Goal: Transaction & Acquisition: Purchase product/service

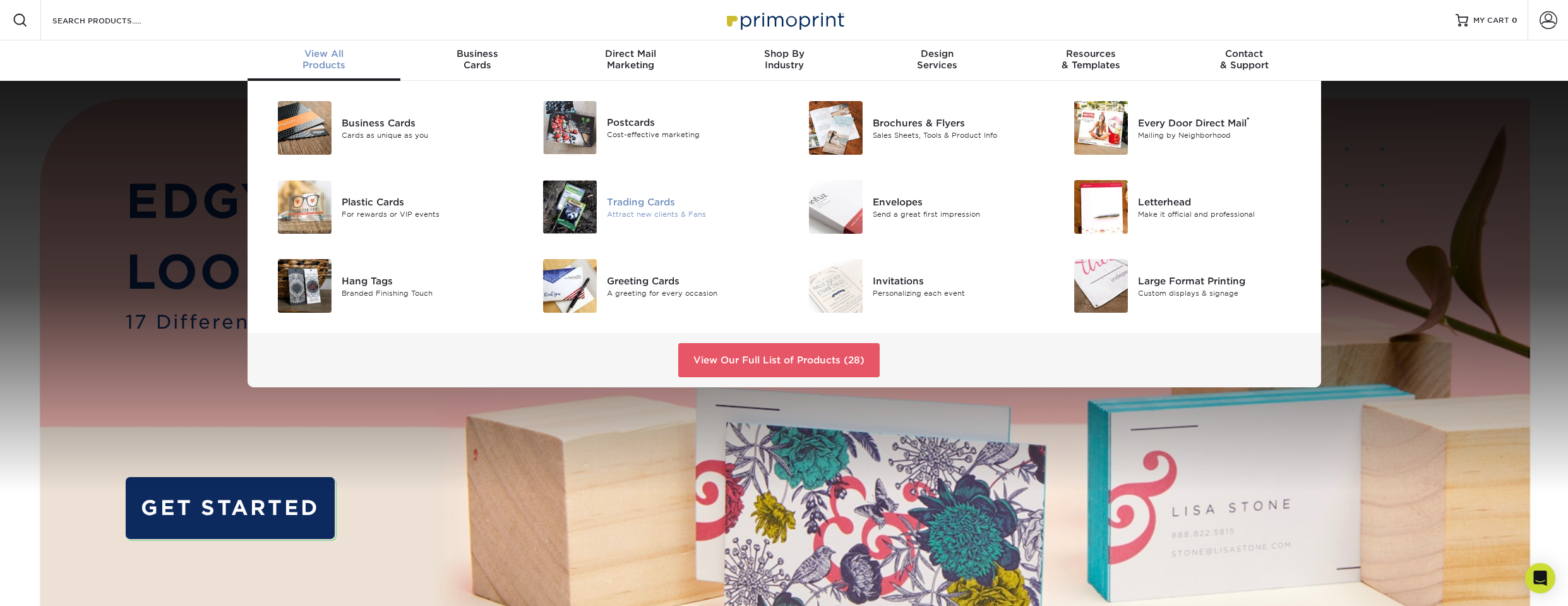
click at [635, 199] on div "Trading Cards" at bounding box center [690, 202] width 167 height 14
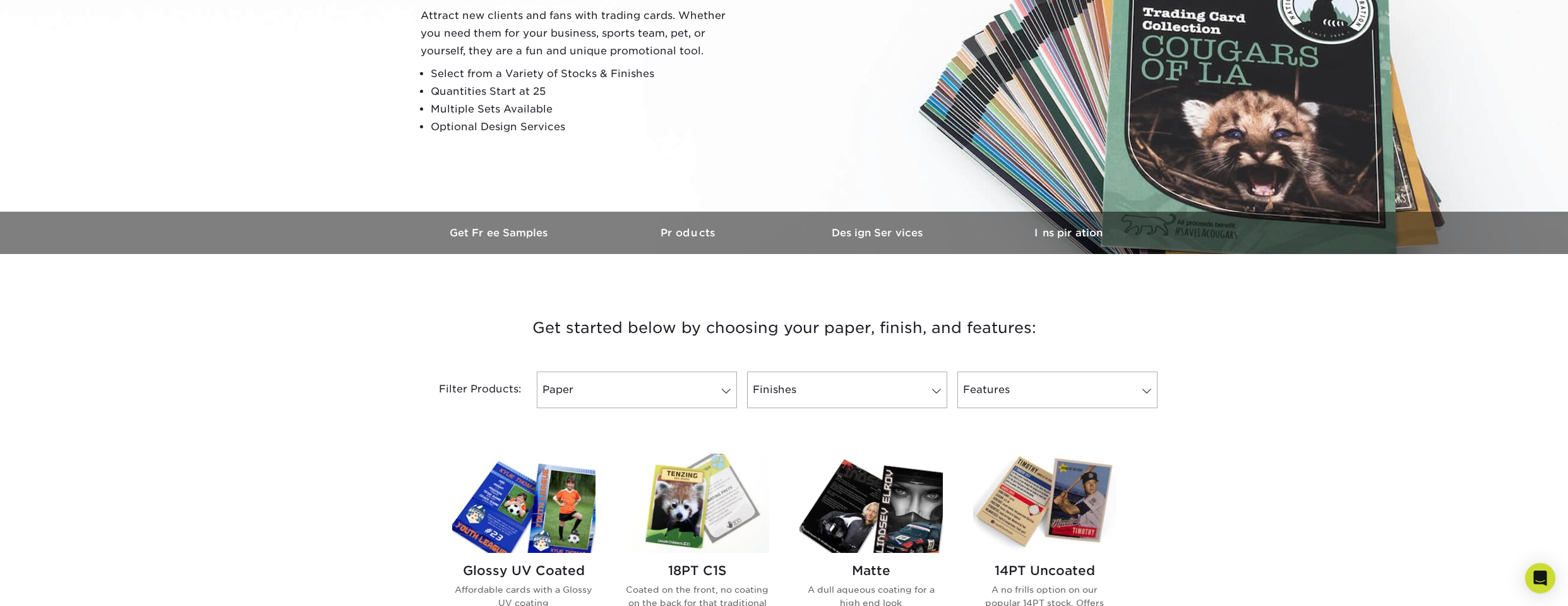
scroll to position [190, 0]
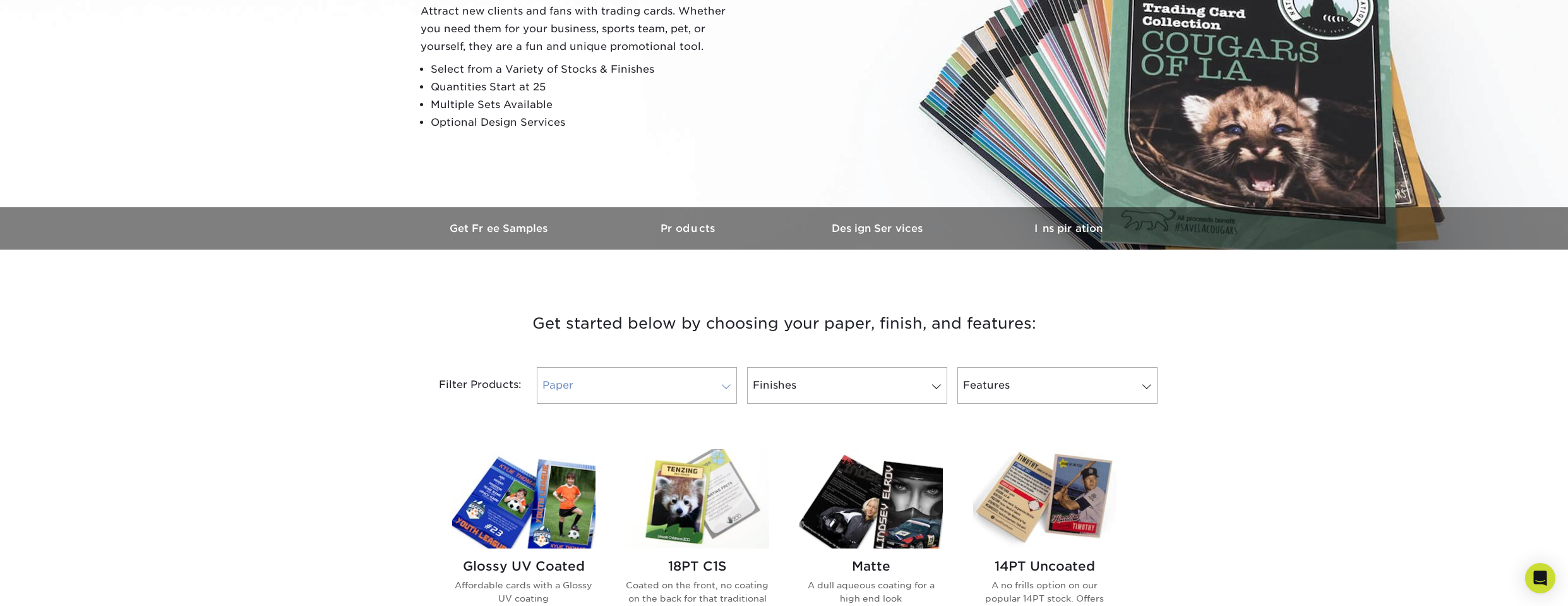
click at [699, 383] on link "Paper" at bounding box center [636, 385] width 200 height 36
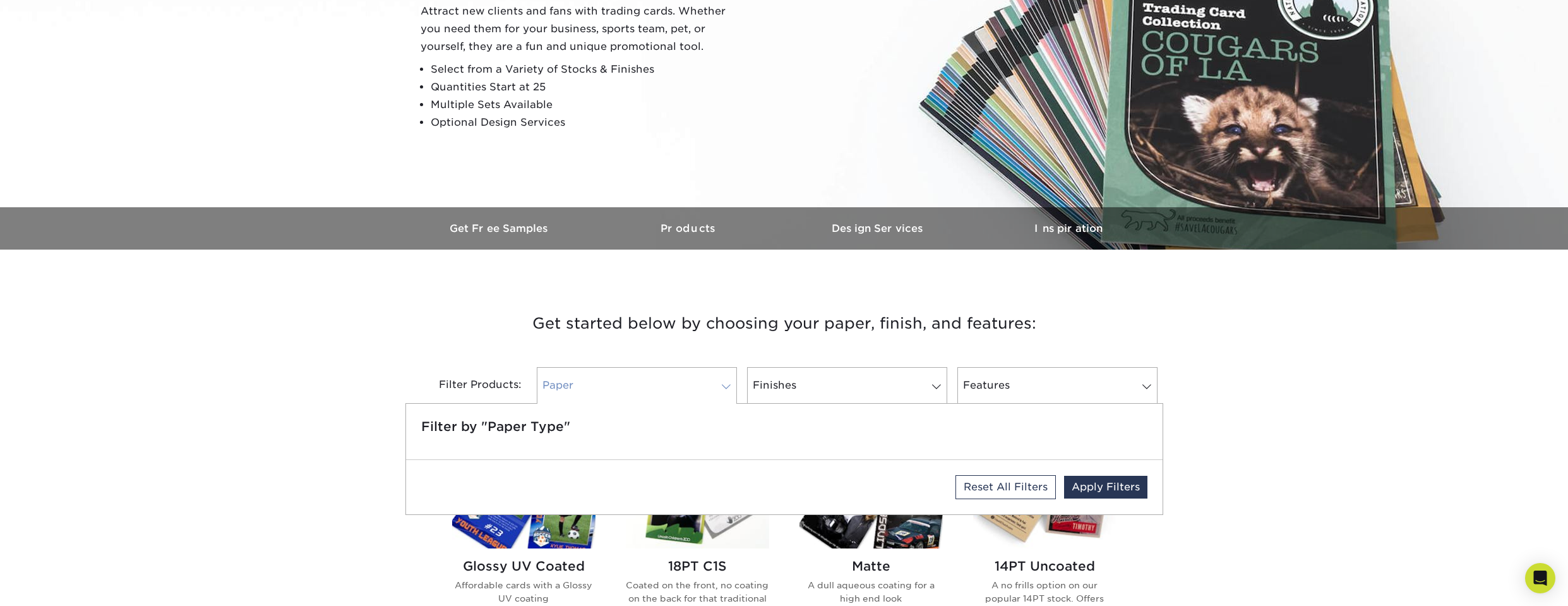
click at [690, 386] on link "Paper" at bounding box center [636, 385] width 200 height 36
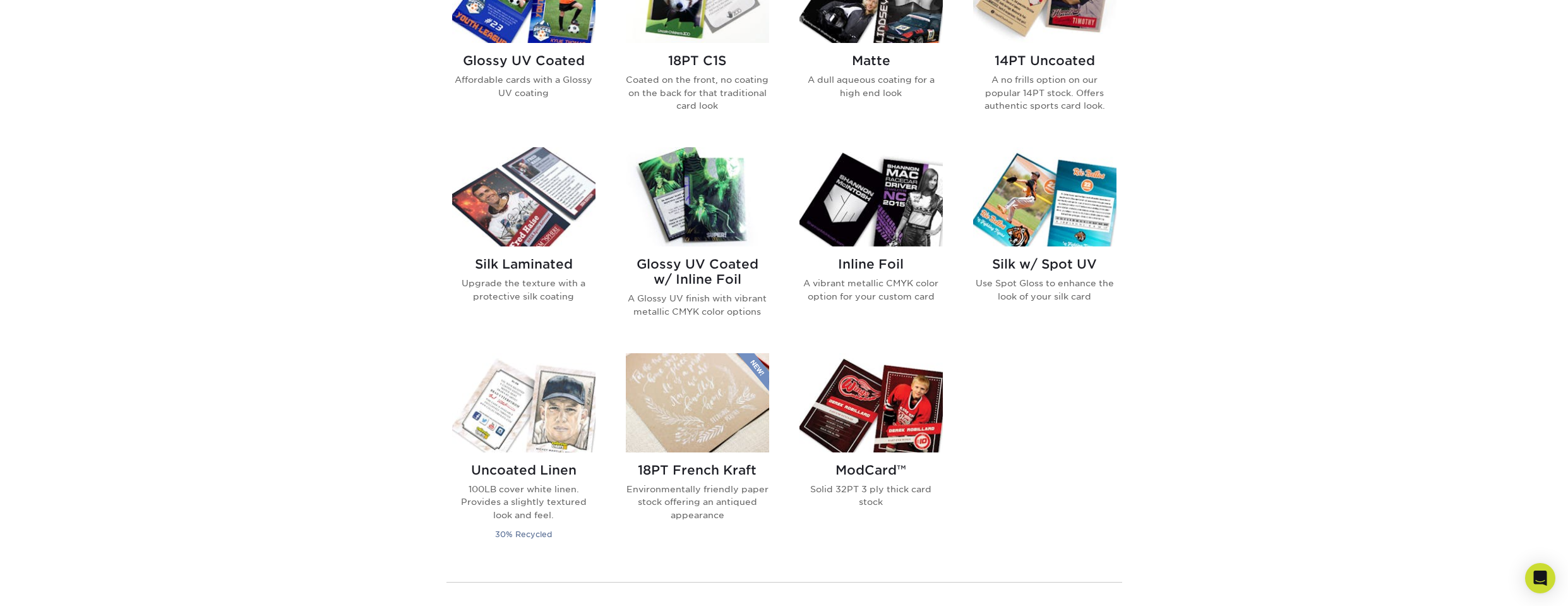
scroll to position [632, 0]
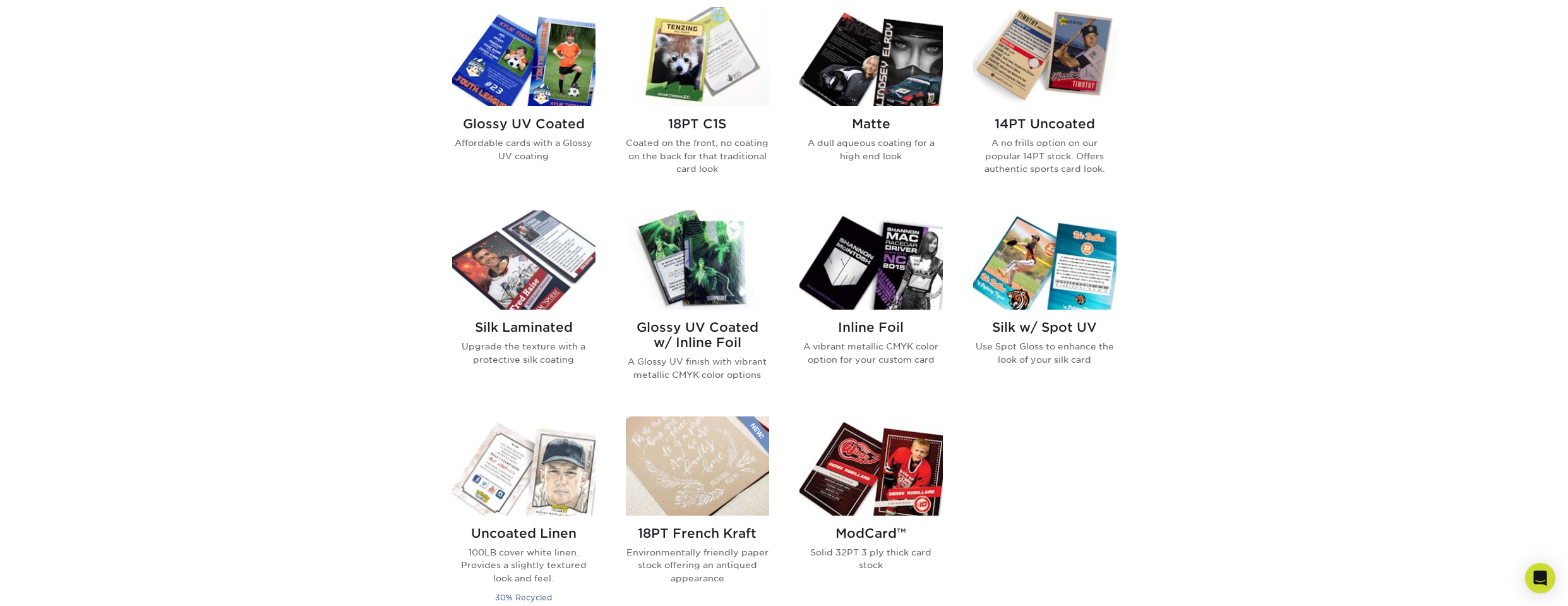
click at [715, 63] on img at bounding box center [698, 57] width 143 height 100
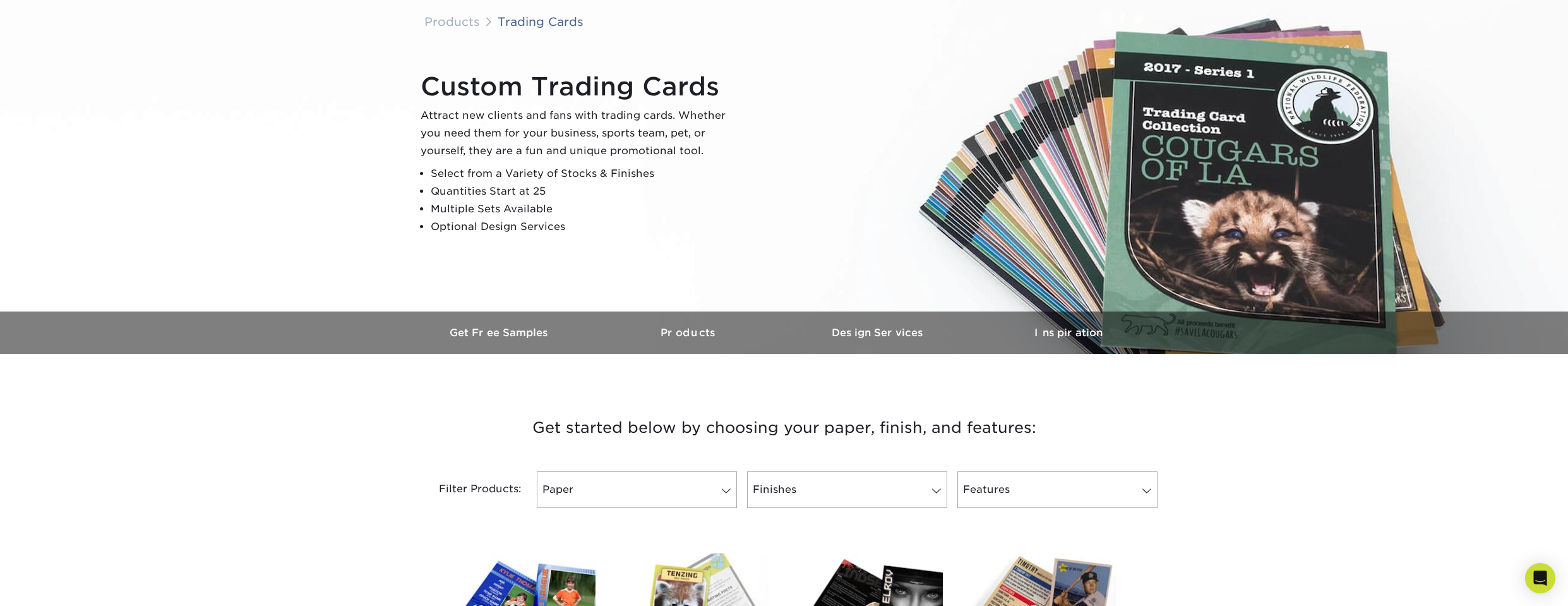
scroll to position [442, 0]
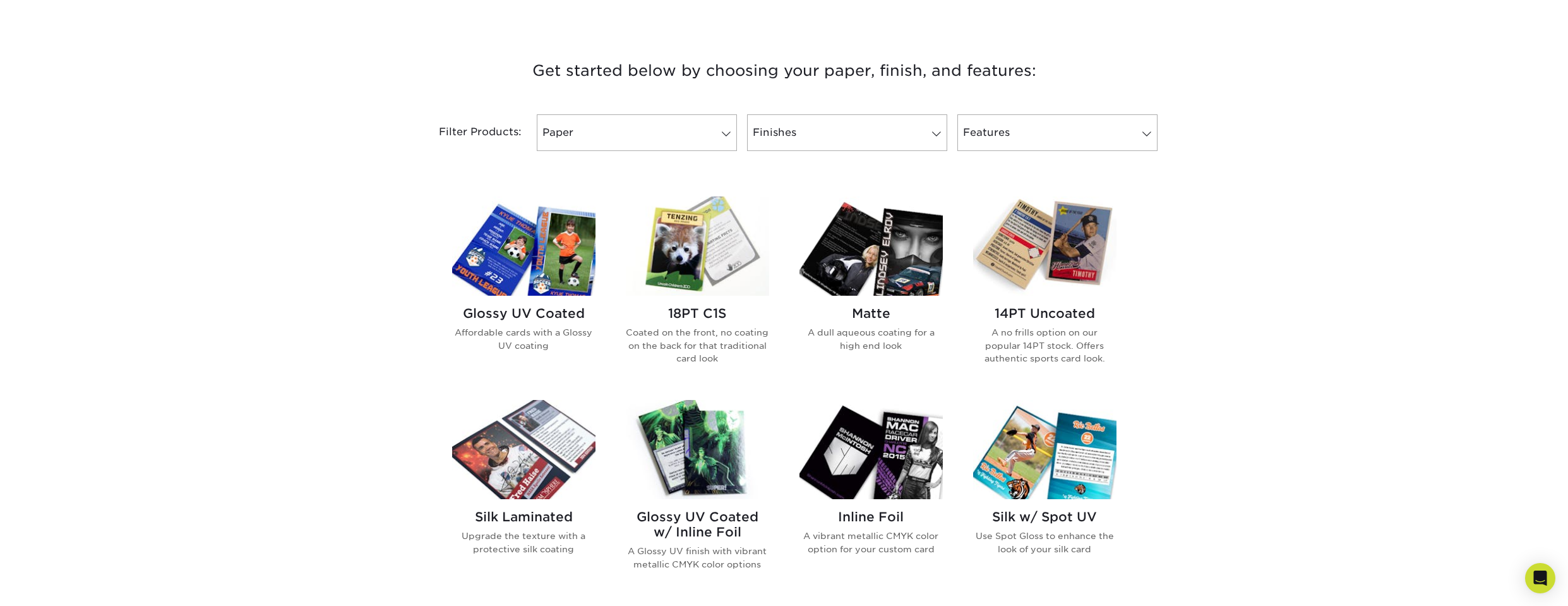
click at [694, 260] on img at bounding box center [698, 246] width 143 height 100
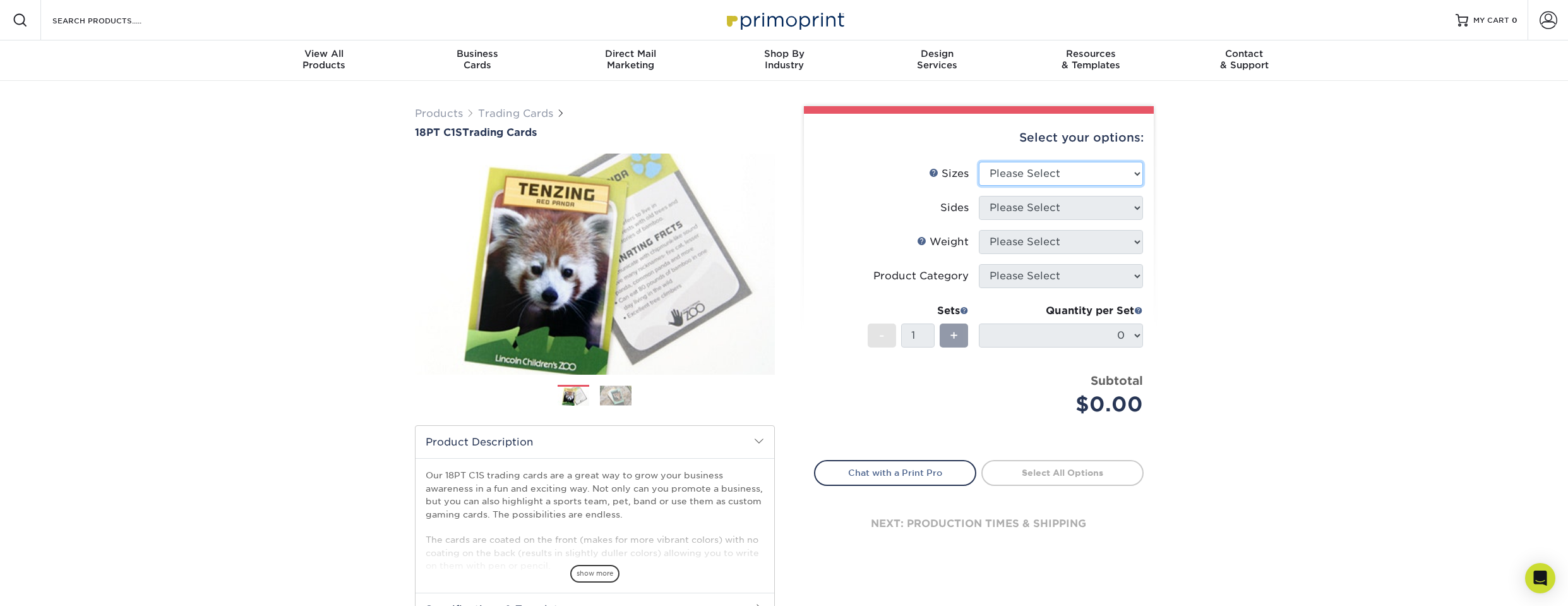
click at [995, 166] on select "Please Select 2.5" x 3.5"" at bounding box center [1060, 174] width 164 height 24
select select "2.50x3.50"
click at [978, 162] on select "Please Select 2.5" x 3.5"" at bounding box center [1060, 174] width 164 height 24
click at [1026, 207] on select "Please Select Print Both Sides Print Front Only" at bounding box center [1060, 208] width 164 height 24
select select "13abbda7-1d64-4f25-8bb2-c179b224825d"
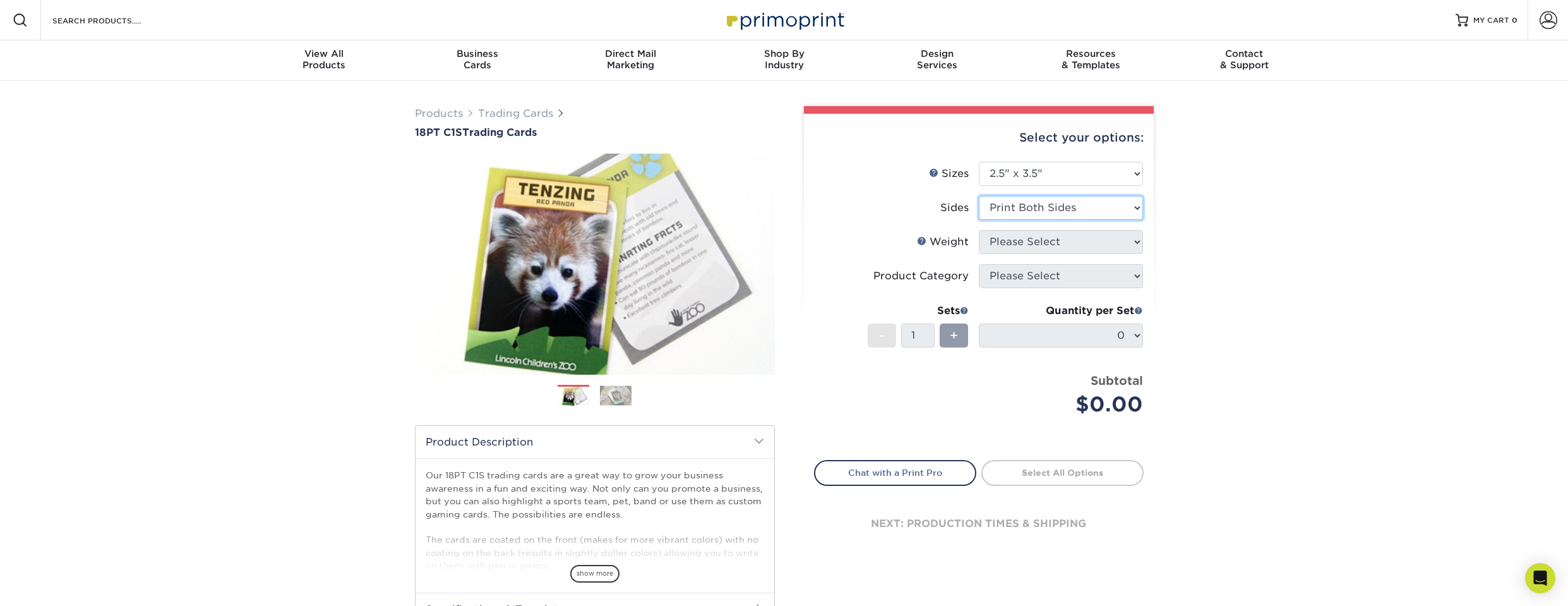
click at [978, 196] on select "Please Select Print Both Sides Print Front Only" at bounding box center [1060, 208] width 164 height 24
click at [1030, 244] on select "Please Select 18PT C1S" at bounding box center [1060, 241] width 164 height 24
click at [1027, 289] on li "Product Category Please Select" at bounding box center [978, 281] width 328 height 34
click at [1052, 241] on select "Please Select 18PT C1S" at bounding box center [1060, 241] width 164 height 24
select select "18PTC1S"
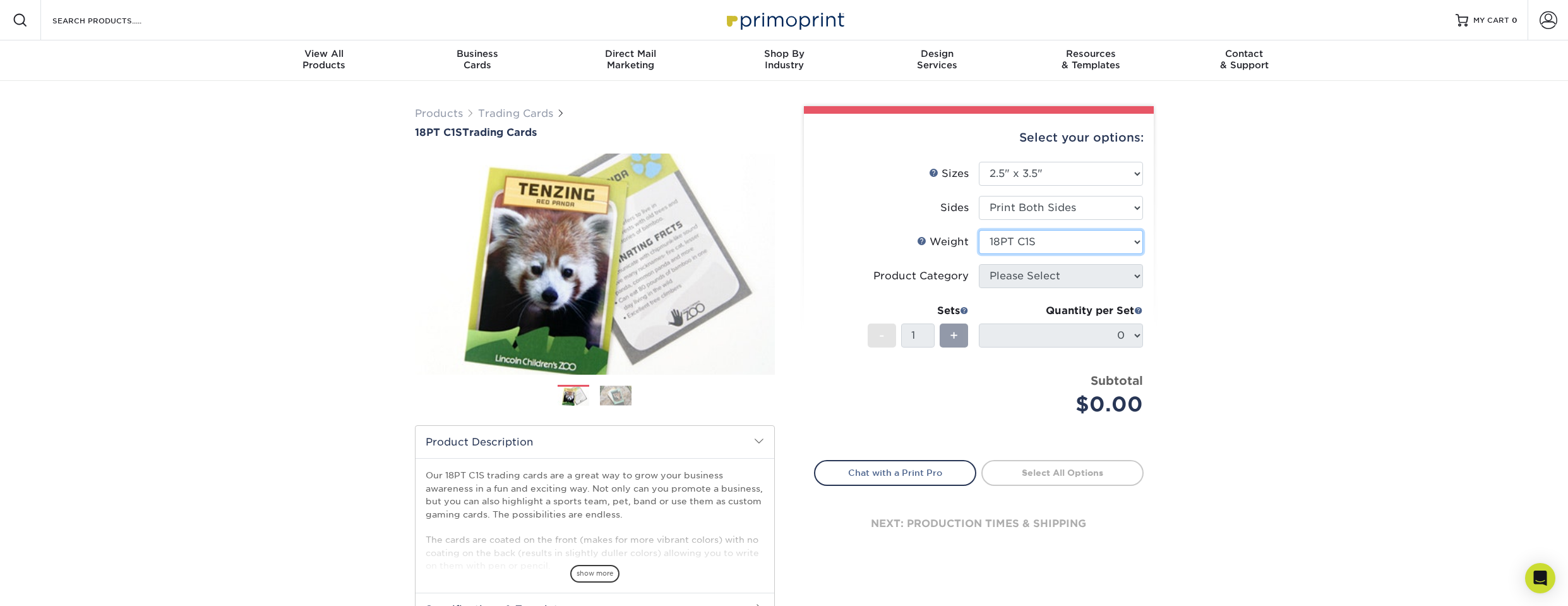
click at [978, 230] on select "Please Select 18PT C1S" at bounding box center [1060, 241] width 164 height 24
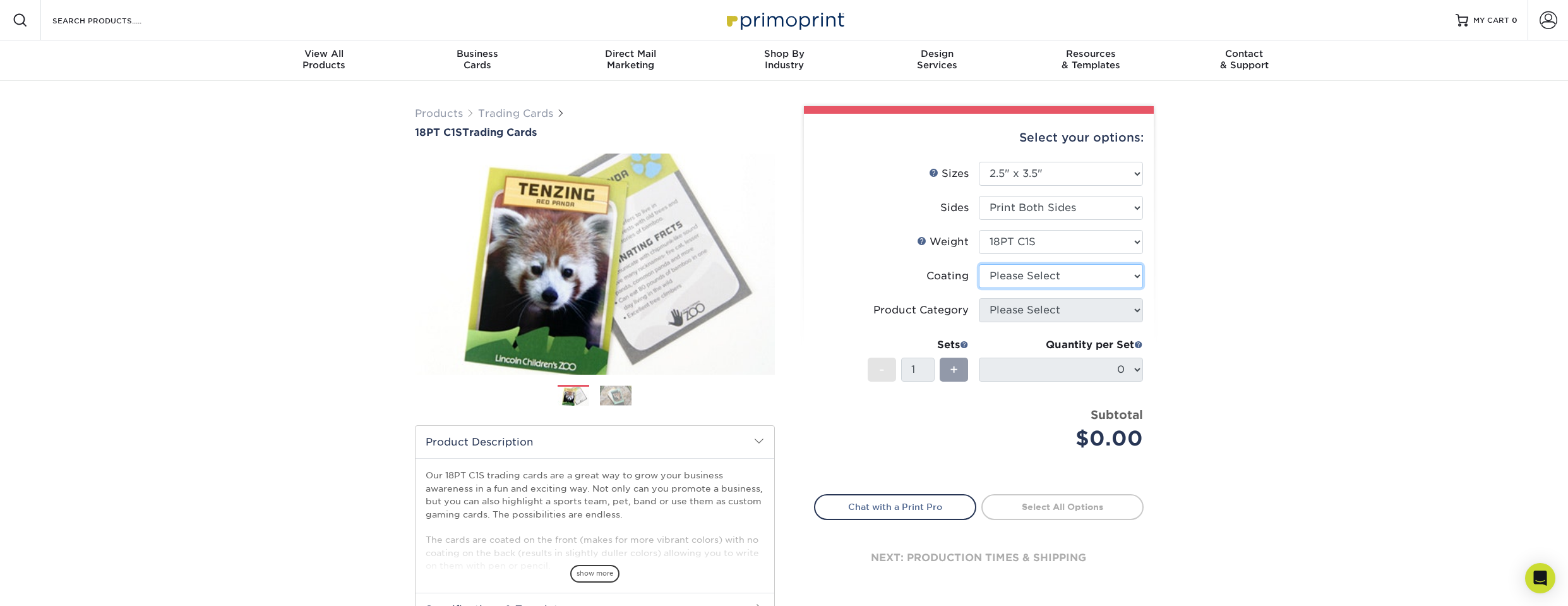
click at [1041, 272] on select at bounding box center [1060, 276] width 164 height 24
select select "3e7618de-abca-4bda-9f97-8b9129e913d8"
click at [978, 264] on select at bounding box center [1060, 276] width 164 height 24
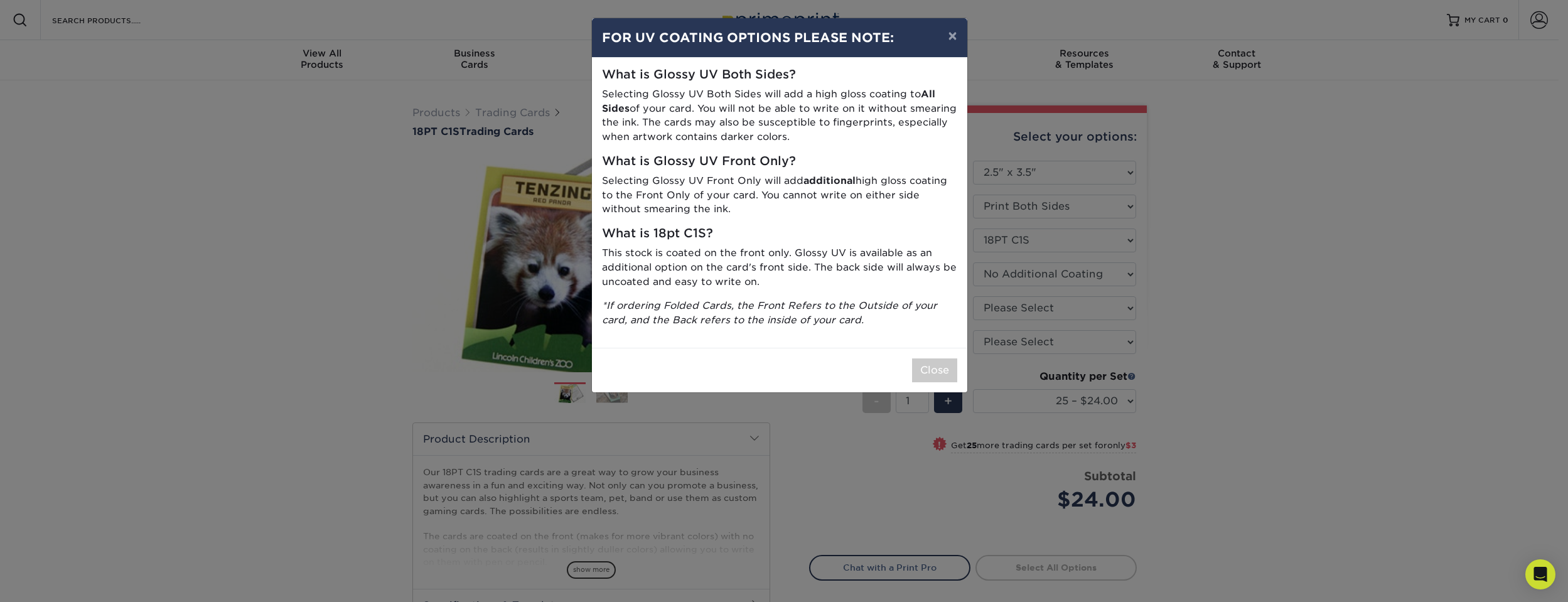
click at [1219, 267] on div "× FOR UV COATING OPTIONS PLEASE NOTE: What is Glossy UV Both Sides? Selecting G…" at bounding box center [784, 301] width 1568 height 602
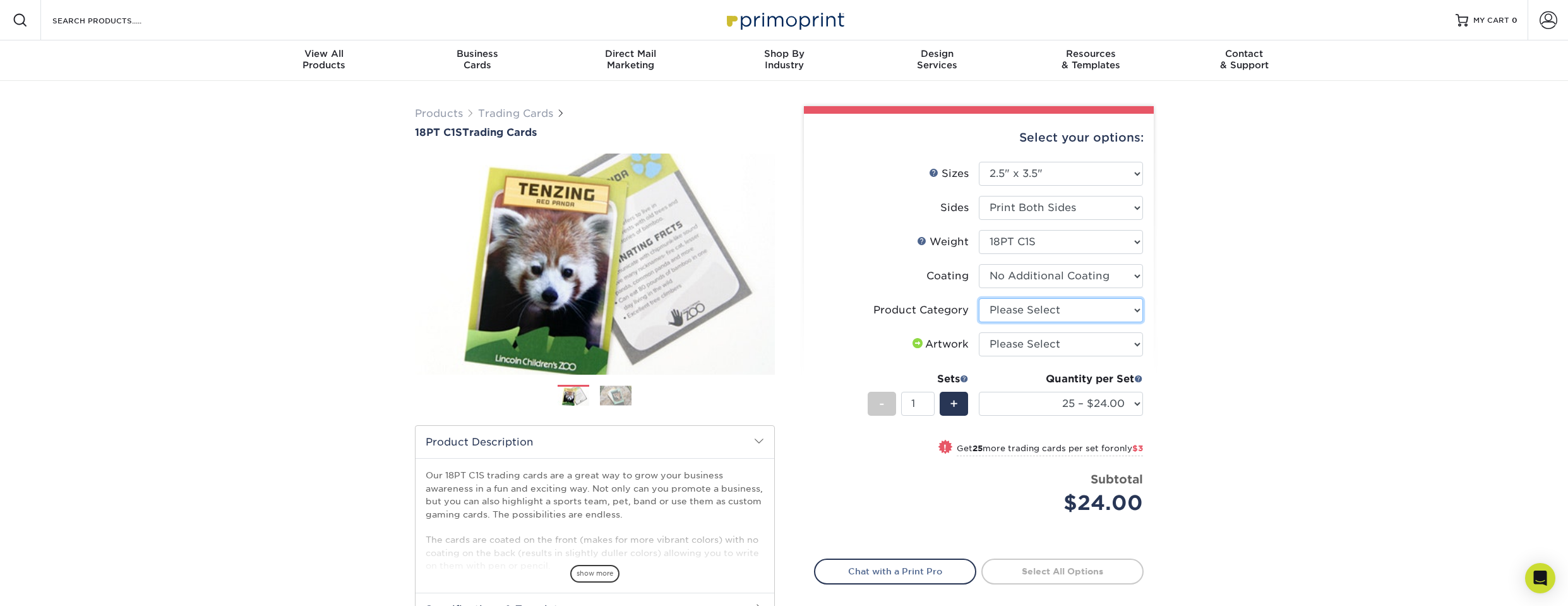
click at [1073, 313] on select "Please Select Trading Cards" at bounding box center [1060, 310] width 164 height 24
click at [1069, 281] on select at bounding box center [1060, 276] width 164 height 24
click at [978, 264] on select at bounding box center [1060, 276] width 164 height 24
click at [1062, 312] on select "Please Select Trading Cards" at bounding box center [1060, 310] width 164 height 24
select select "c2f9bce9-36c2-409d-b101-c29d9d031e18"
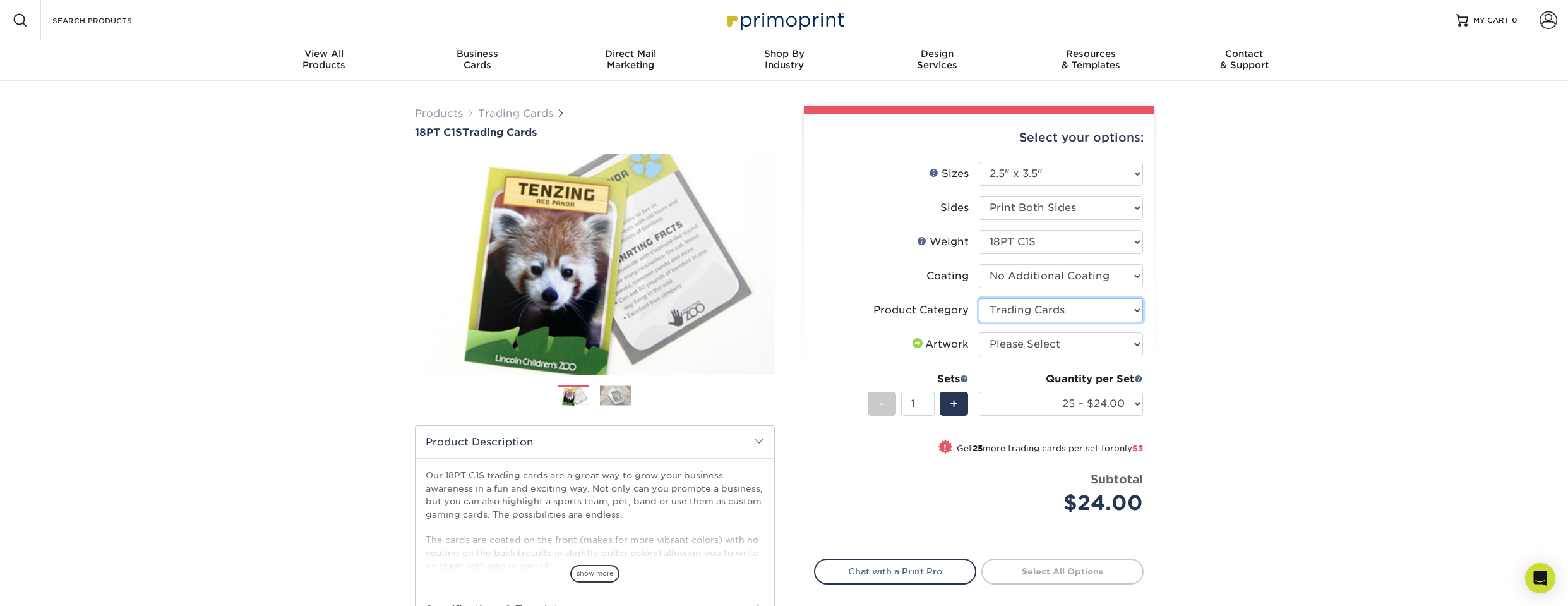
click at [978, 298] on select "Please Select Trading Cards" at bounding box center [1060, 310] width 164 height 24
click at [1049, 345] on select "Please Select I will upload files I need a design - $100" at bounding box center [1060, 344] width 164 height 24
select select "upload"
click at [978, 333] on select "Please Select I will upload files I need a design - $100" at bounding box center [1060, 344] width 164 height 24
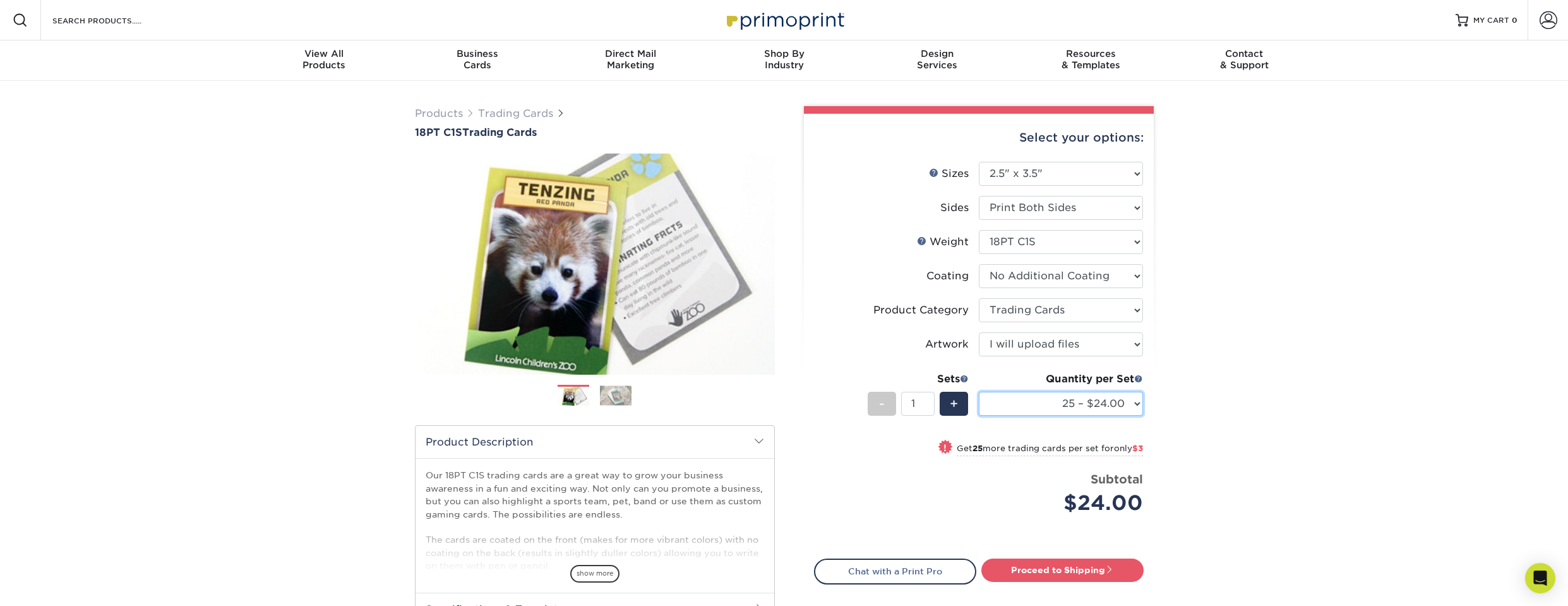
click at [1139, 409] on select "25 – $24.00 50 – $27.00 75 – $35.00 100 – $39.00 250 – $45.00 500 – $55.00 1000…" at bounding box center [1060, 403] width 164 height 24
drag, startPoint x: 913, startPoint y: 399, endPoint x: 892, endPoint y: 399, distance: 21.0
click at [892, 399] on div "- 1 +" at bounding box center [919, 406] width 101 height 29
type input "23"
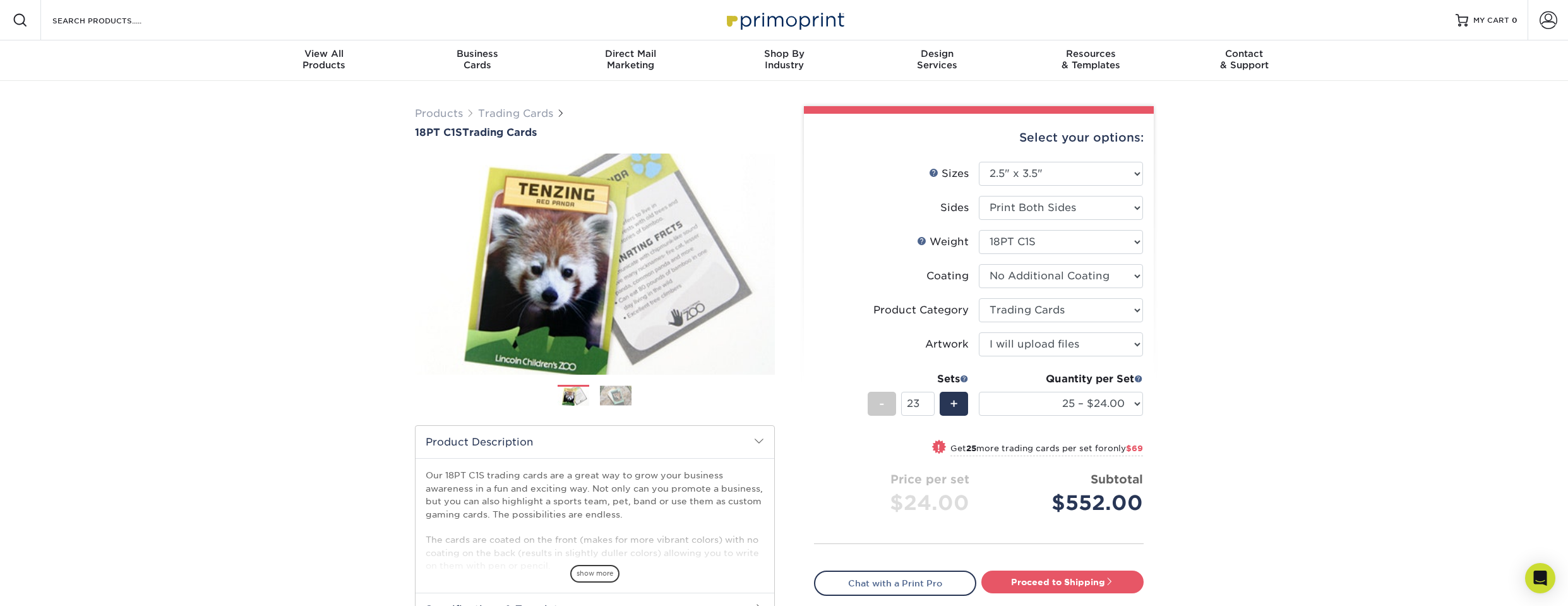
click at [1214, 401] on div "Products Trading Cards 18PT C1S Trading Cards Previous Next show more" at bounding box center [784, 412] width 1568 height 662
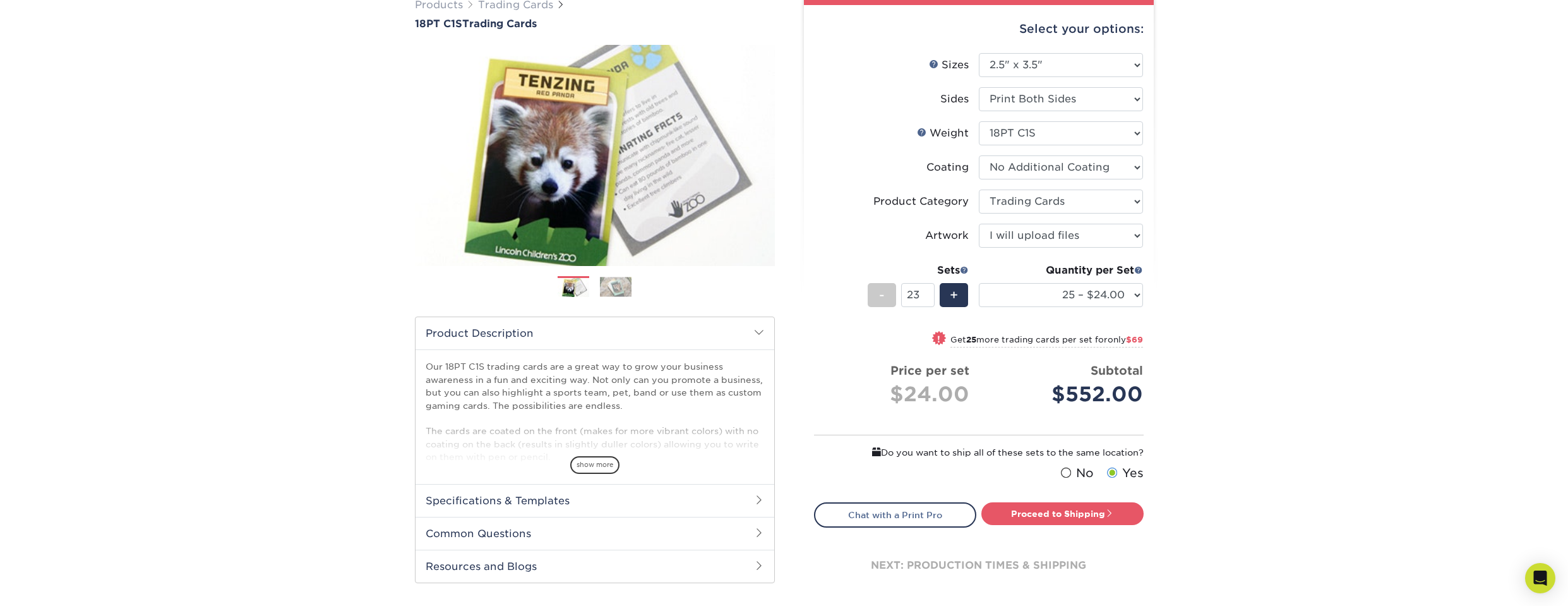
scroll to position [127, 0]
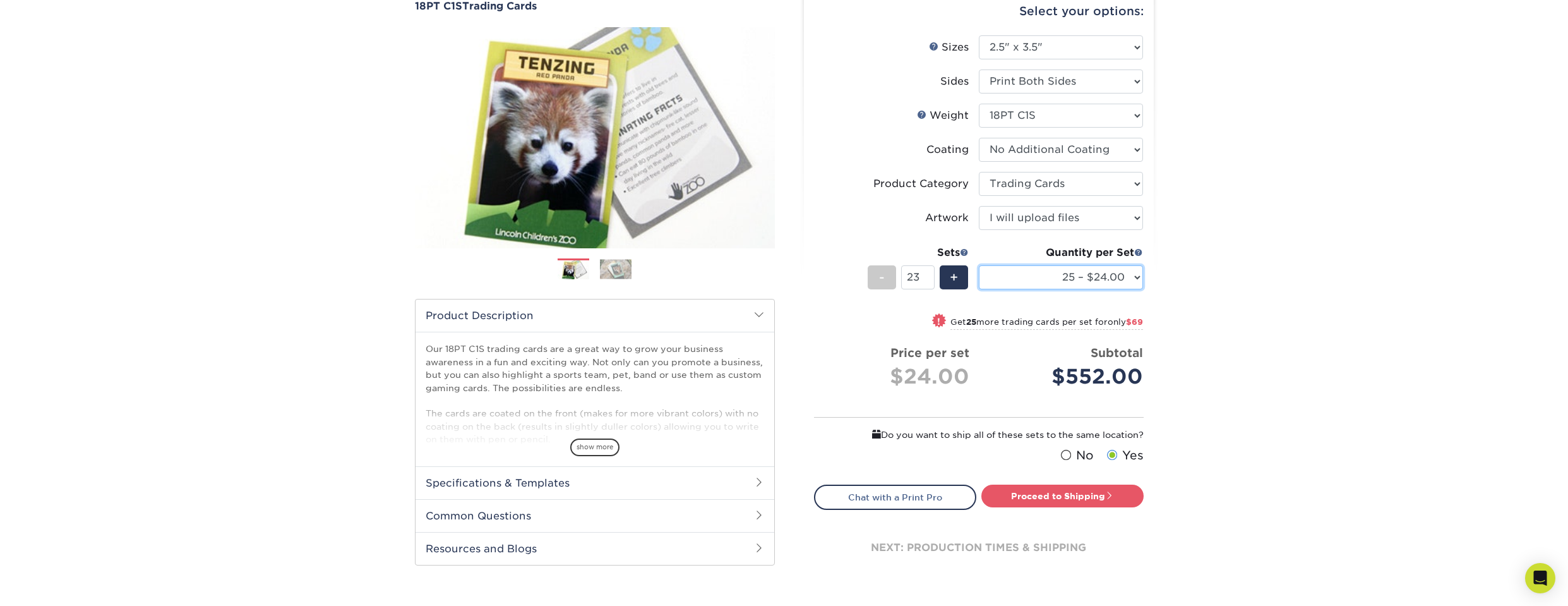
click at [1136, 283] on select "25 – $24.00 50 – $27.00 75 – $35.00 100 – $39.00 250 – $45.00 500 – $55.00 1000…" at bounding box center [1060, 277] width 164 height 24
click at [1225, 272] on div "Products Trading Cards 18PT C1S Trading Cards Previous Next show more" at bounding box center [784, 293] width 1568 height 677
click at [1324, 409] on div "Products Trading Cards 18PT C1S Trading Cards Previous Next show more" at bounding box center [784, 293] width 1568 height 677
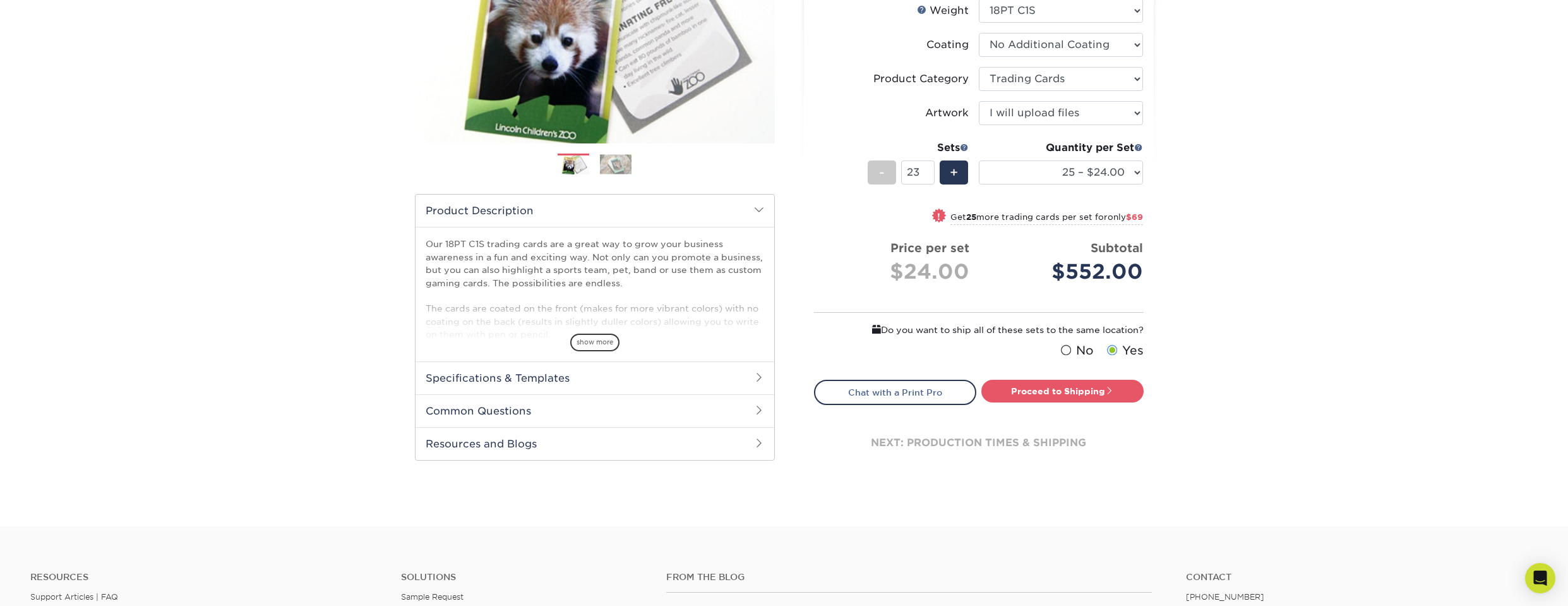
scroll to position [252, 0]
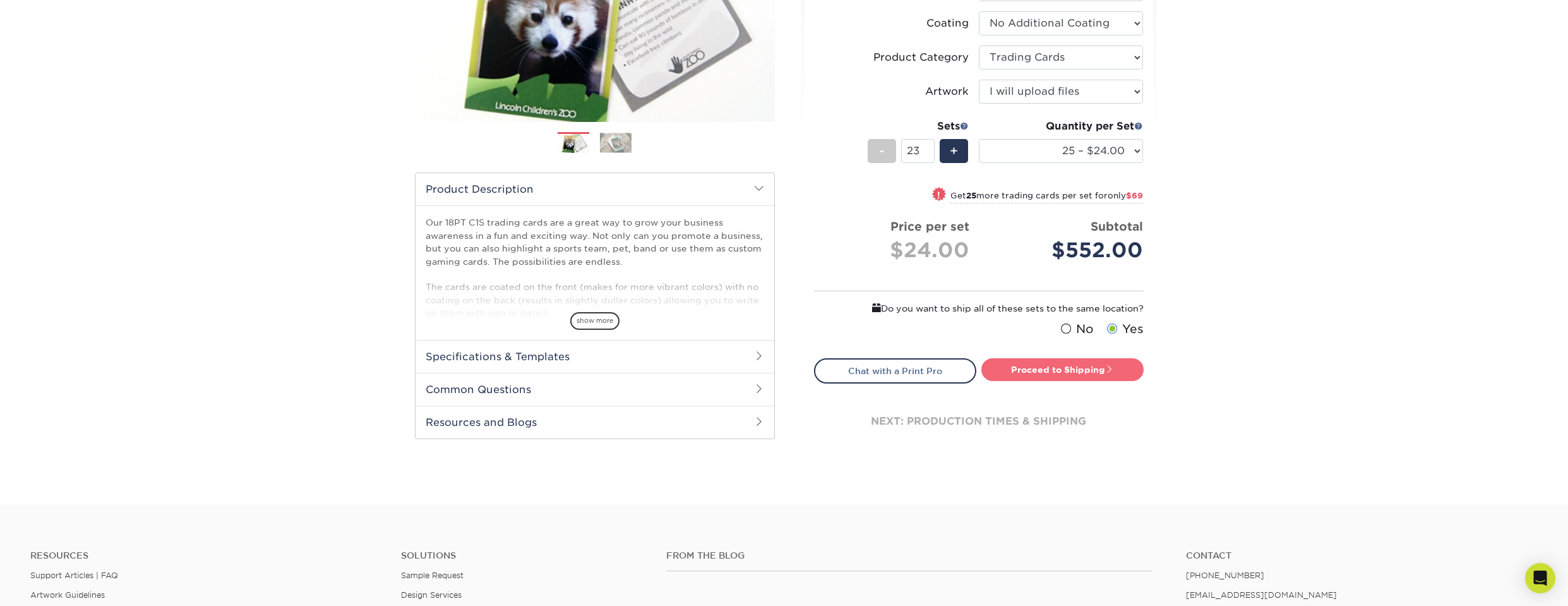
click at [1109, 368] on span at bounding box center [1109, 369] width 8 height 8
type input "Set 1"
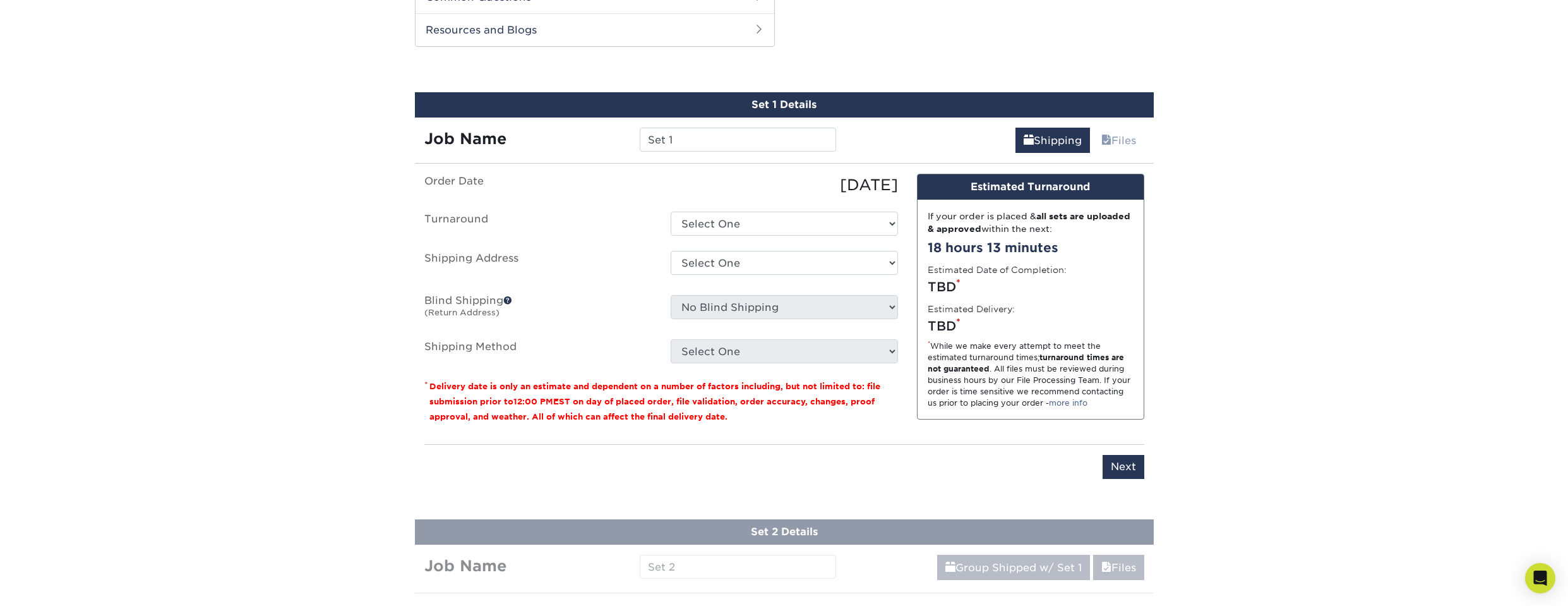
select select "93496b82-97d9-442a-849d-a6c043c823b6"
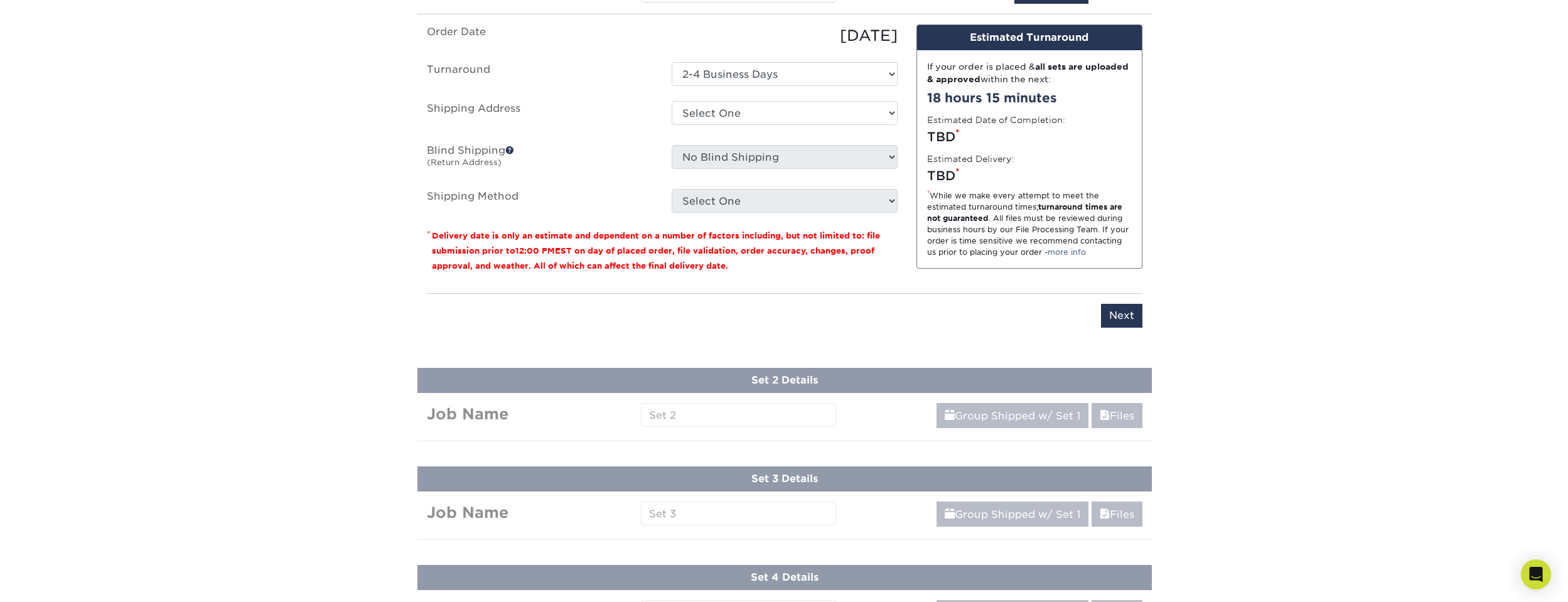
scroll to position [766, 0]
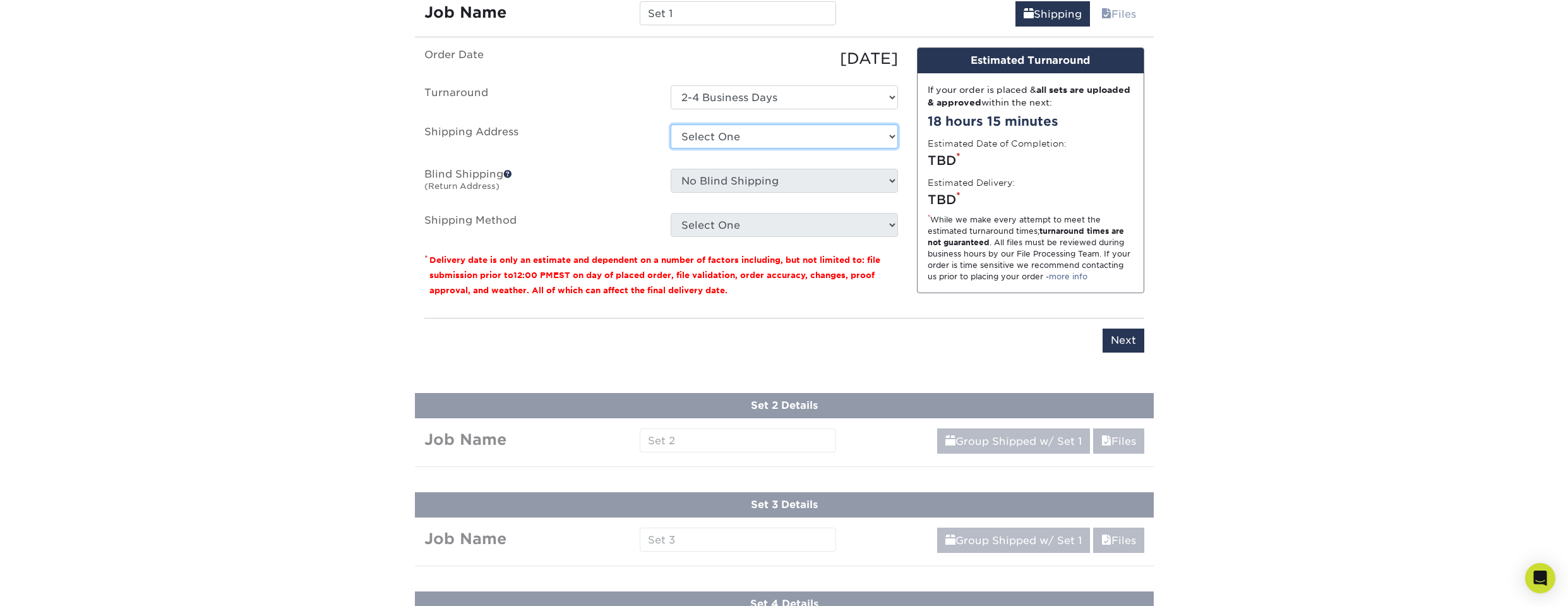
click at [763, 127] on select "Select One + Add New Address - Login" at bounding box center [784, 136] width 227 height 24
click at [758, 136] on select "Select One + Add New Address - Login" at bounding box center [784, 136] width 227 height 24
click at [762, 105] on select "Select One 2-4 Business Days" at bounding box center [784, 97] width 227 height 24
click at [764, 100] on select "Select One 2-4 Business Days" at bounding box center [784, 97] width 227 height 24
click at [754, 147] on select "Select One + Add New Address - Login" at bounding box center [784, 136] width 227 height 24
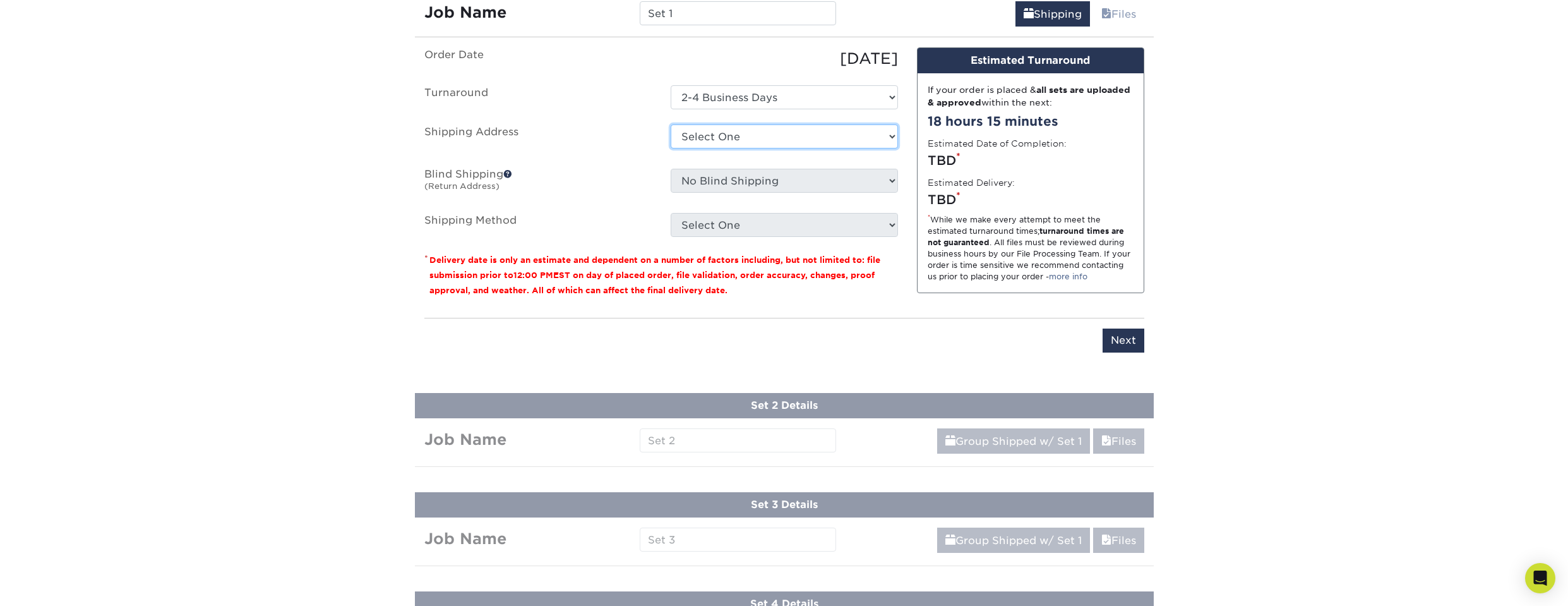
select select "newaddress"
click at [671, 124] on select "Select One + Add New Address - Login" at bounding box center [784, 136] width 227 height 24
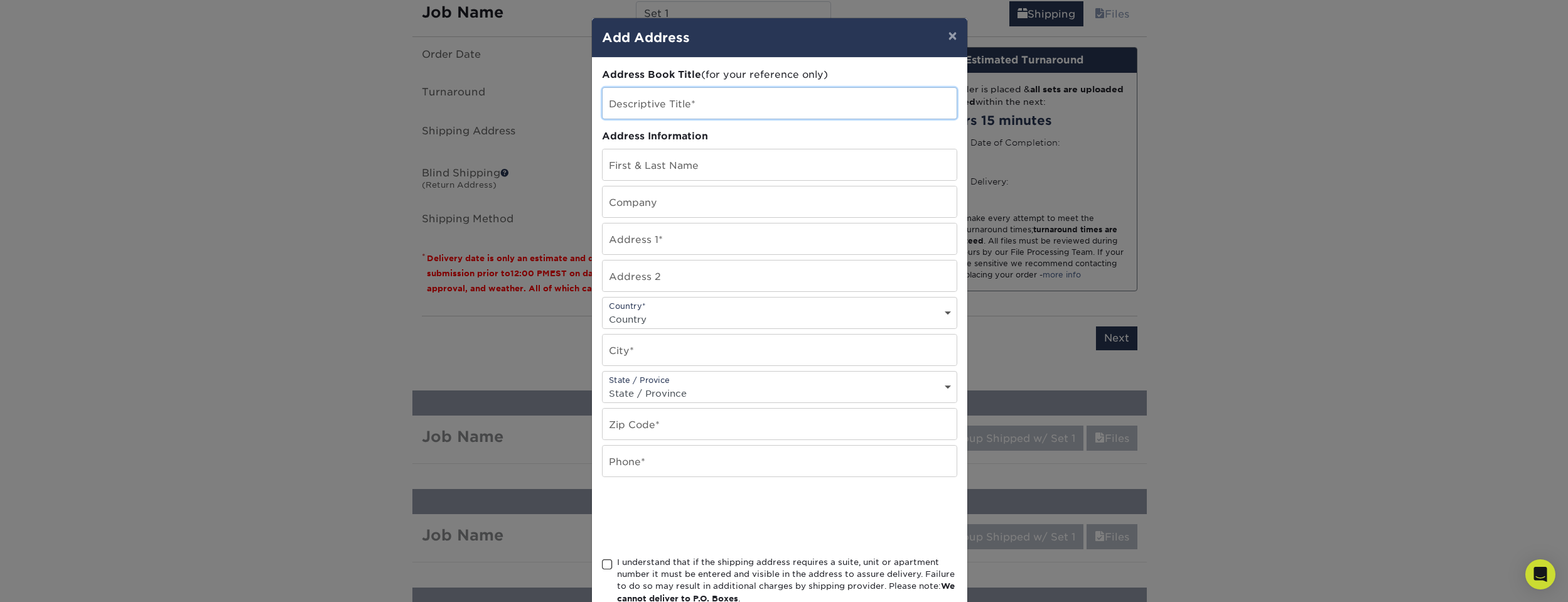
click at [670, 106] on input "text" at bounding box center [780, 103] width 354 height 31
type input "Home"
type input "[PERSON_NAME]"
type input "[STREET_ADDRESS]"
select select "US"
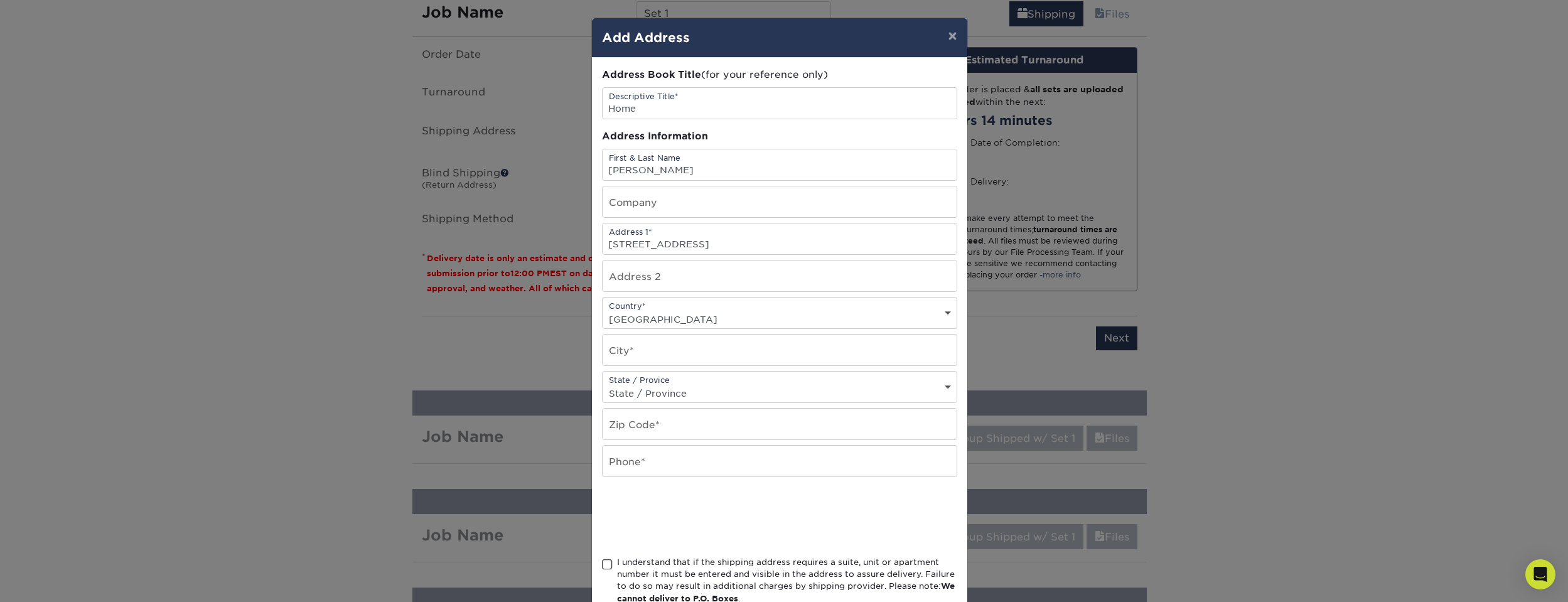
type input "[GEOGRAPHIC_DATA]"
select select "NC"
type input "28025"
type input "7047947463"
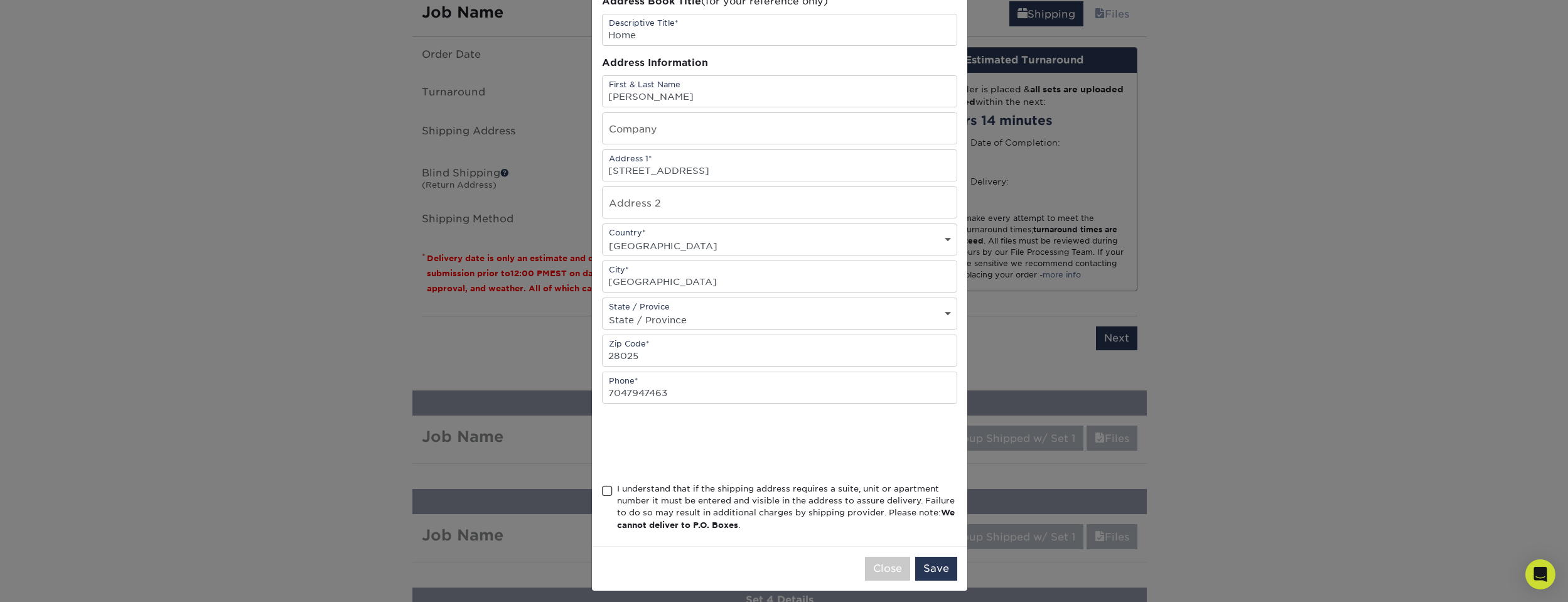
scroll to position [80, 0]
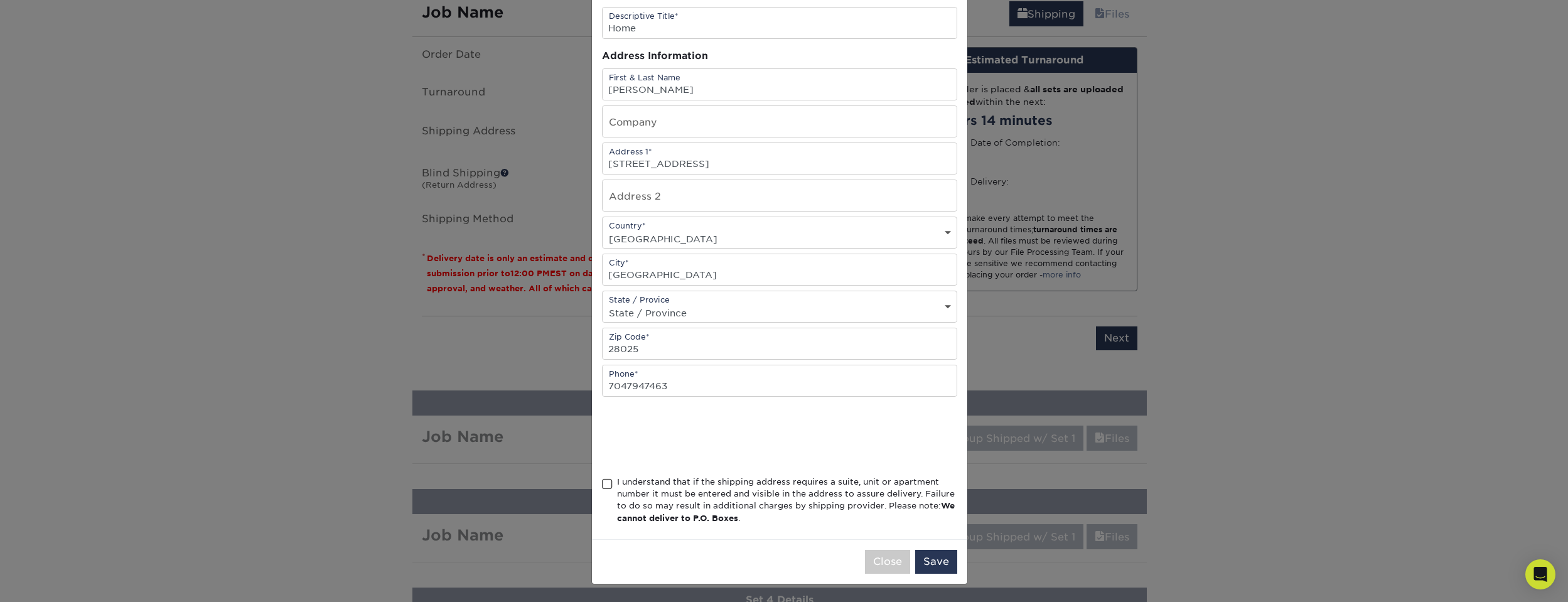
click at [602, 485] on span at bounding box center [607, 484] width 11 height 12
click at [0, 0] on input "I understand that if the shipping address requires a suite, unit or apartment n…" at bounding box center [0, 0] width 0 height 0
click at [927, 563] on button "Save" at bounding box center [936, 562] width 42 height 23
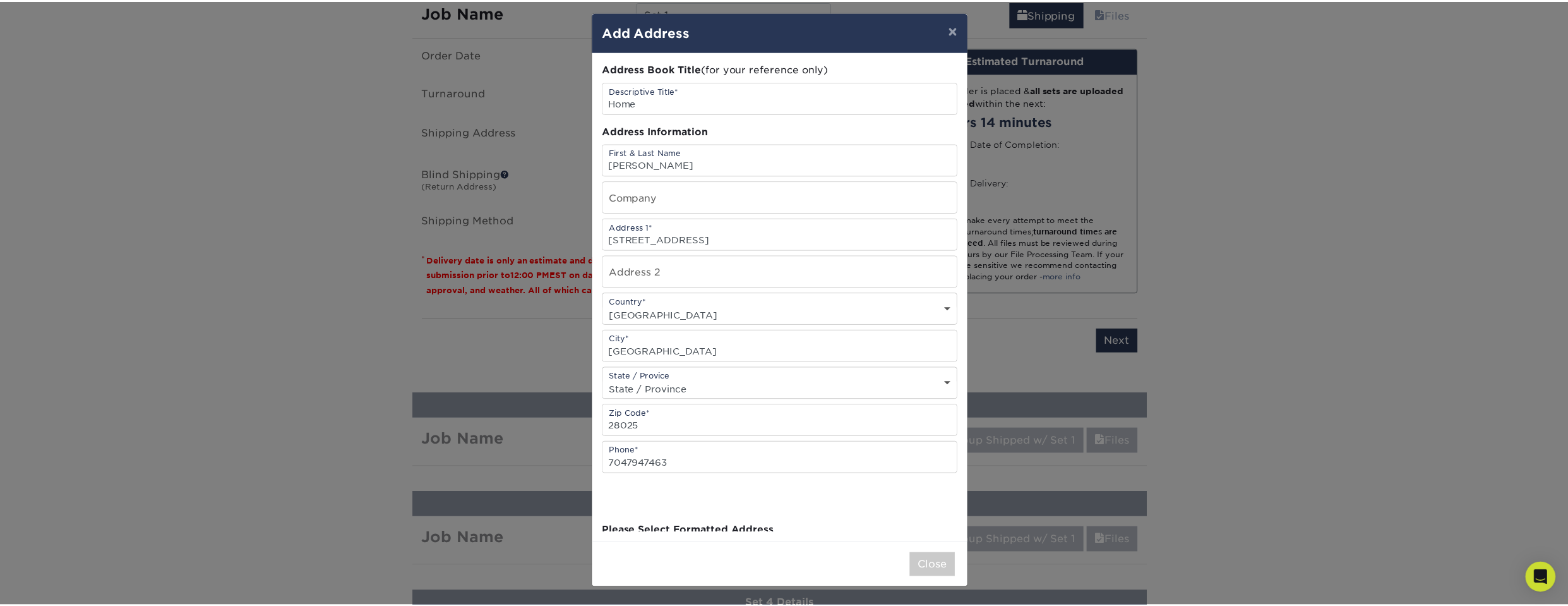
scroll to position [0, 0]
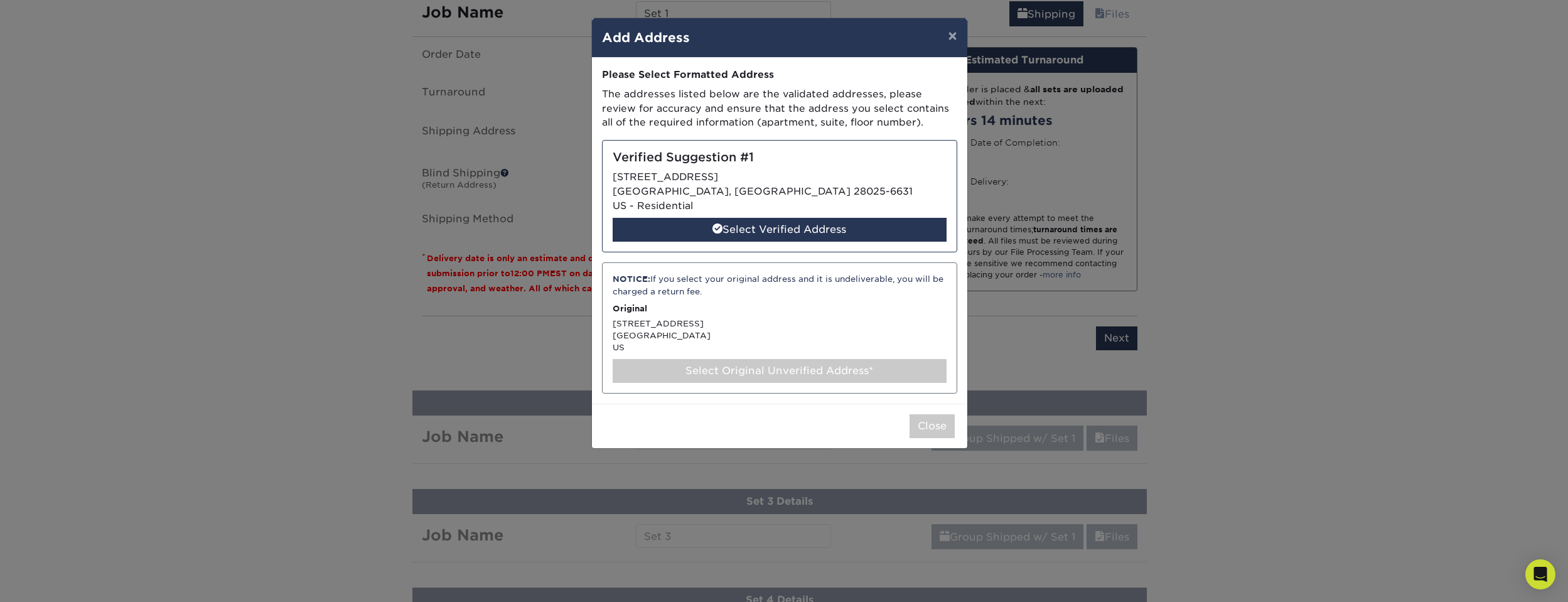
click at [686, 313] on p "Original" at bounding box center [780, 309] width 334 height 12
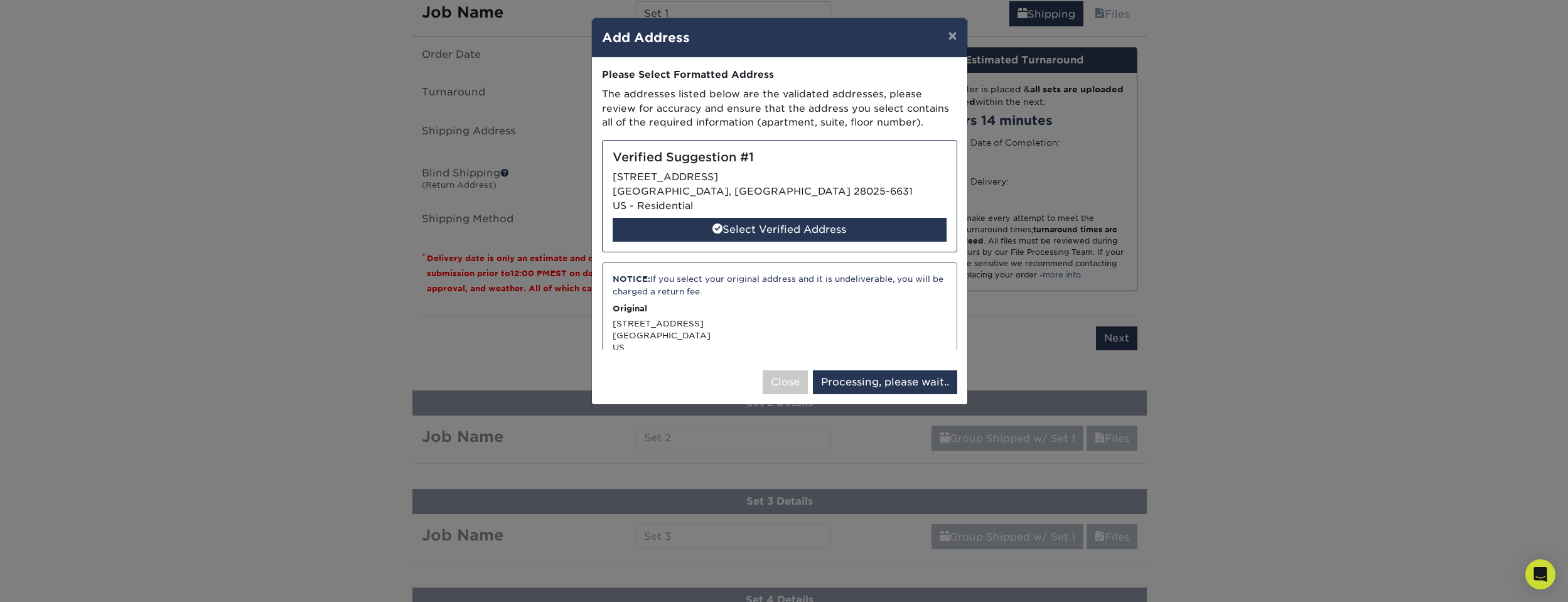
select select "285203"
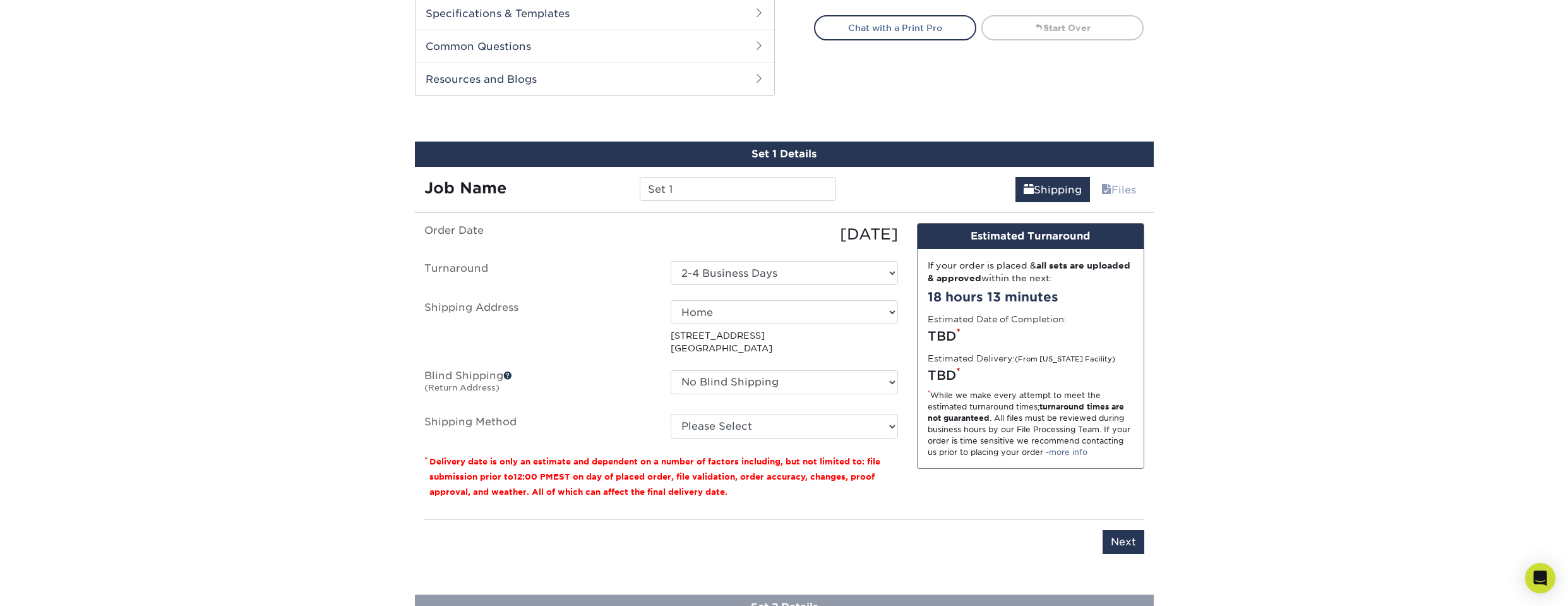
scroll to position [645, 0]
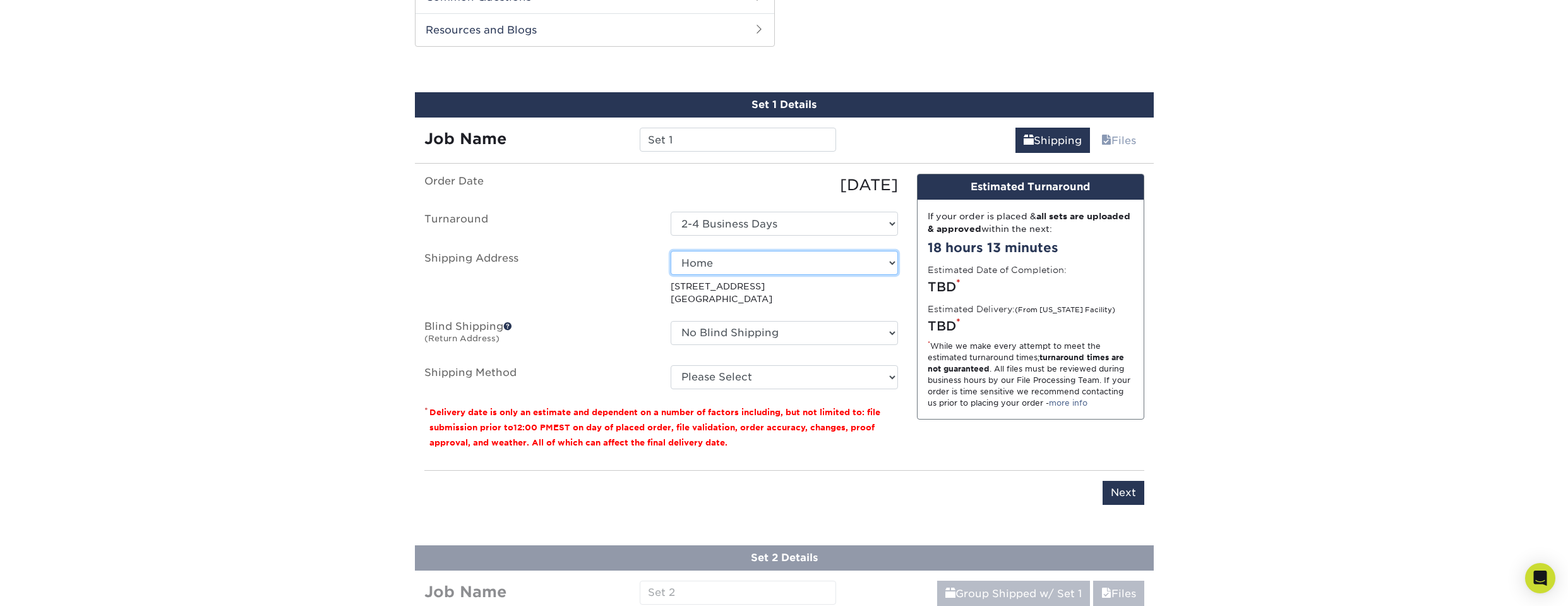
click at [754, 264] on select "Select One Home + Add New Address - Login" at bounding box center [784, 262] width 227 height 24
click at [749, 268] on select "Select One Home + Add New Address - Login" at bounding box center [784, 262] width 227 height 24
click at [815, 322] on select "No Blind Shipping + Add New Address" at bounding box center [784, 333] width 227 height 24
click at [807, 378] on select "Please Select Ground Shipping (+$23.90) 3 Day Shipping Service (+$29.99) 2 Day …" at bounding box center [784, 377] width 227 height 24
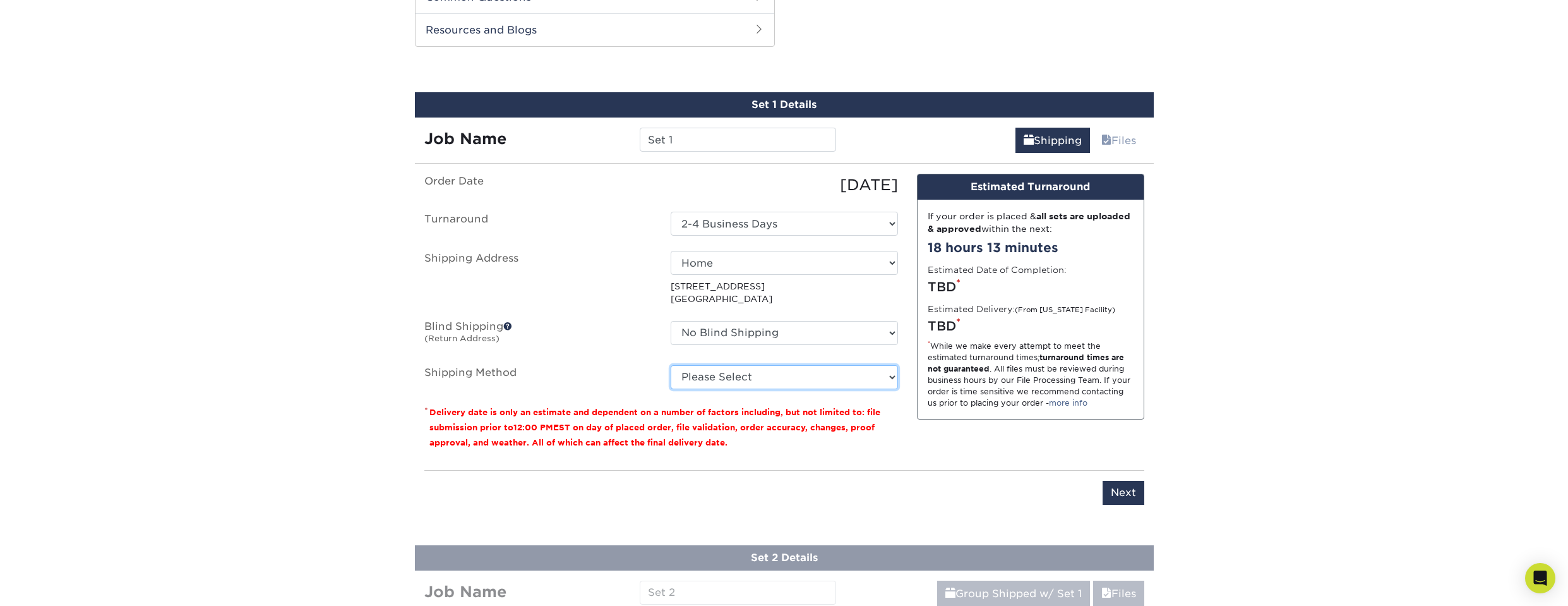
select select "13"
click at [671, 365] on select "Please Select Ground Shipping (+$23.90) 3 Day Shipping Service (+$29.99) 2 Day …" at bounding box center [784, 377] width 227 height 24
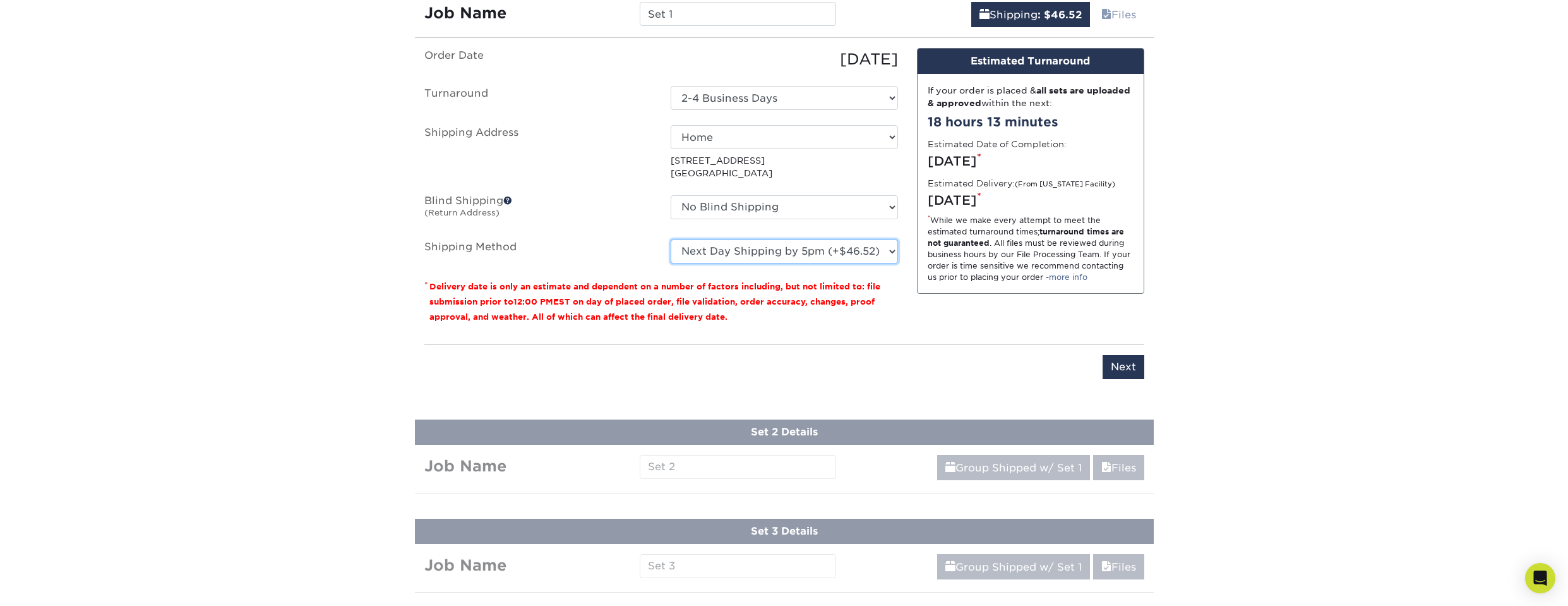
scroll to position [771, 0]
click at [803, 267] on fieldset "Order Date [DATE] [GEOGRAPHIC_DATA] Select One 2-4 Business Days Shipping Addre…" at bounding box center [660, 162] width 473 height 230
click at [1129, 372] on input "Next" at bounding box center [1123, 366] width 41 height 24
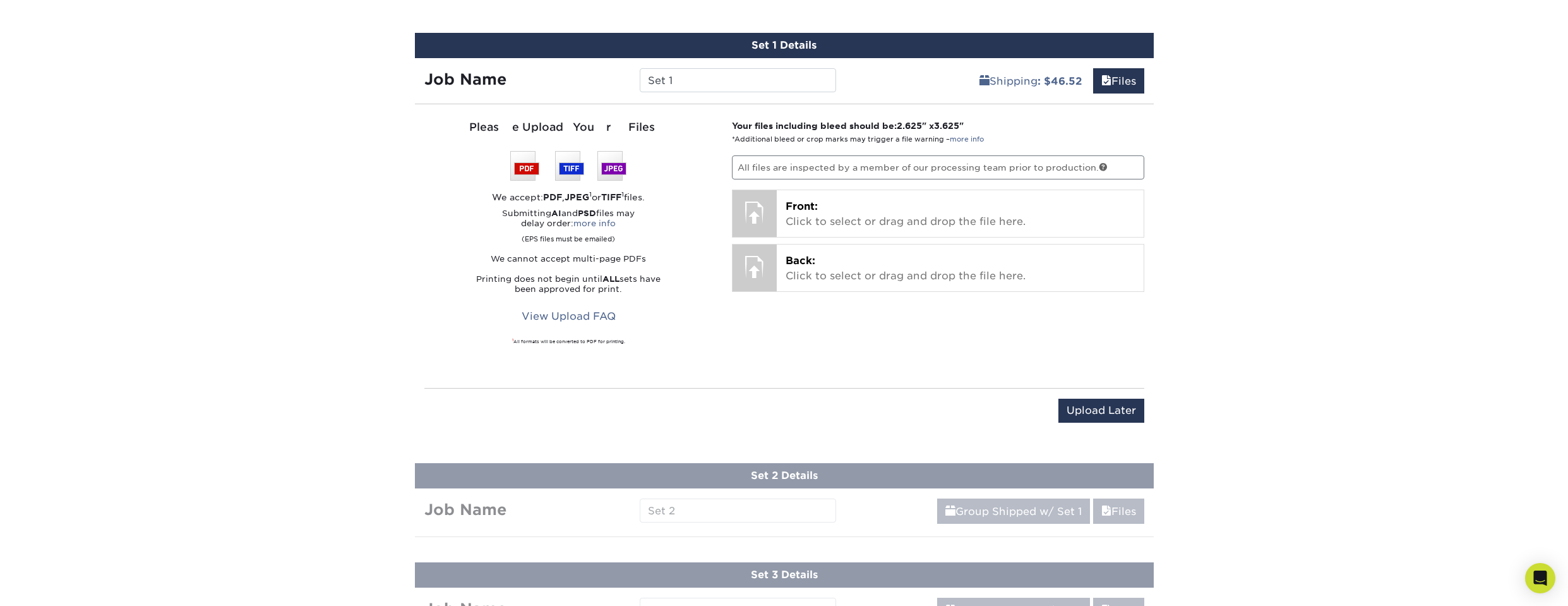
scroll to position [645, 0]
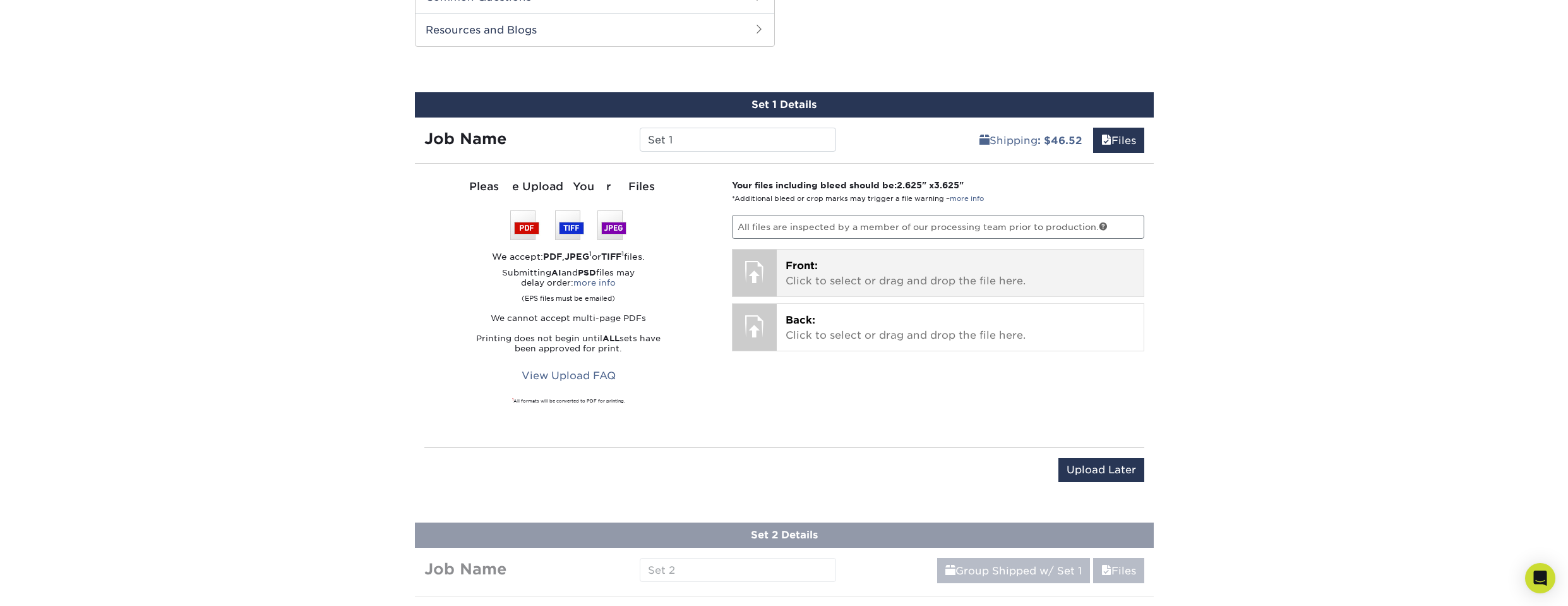
click at [880, 274] on p "Front: Click to select or drag and drop the file here." at bounding box center [960, 273] width 349 height 30
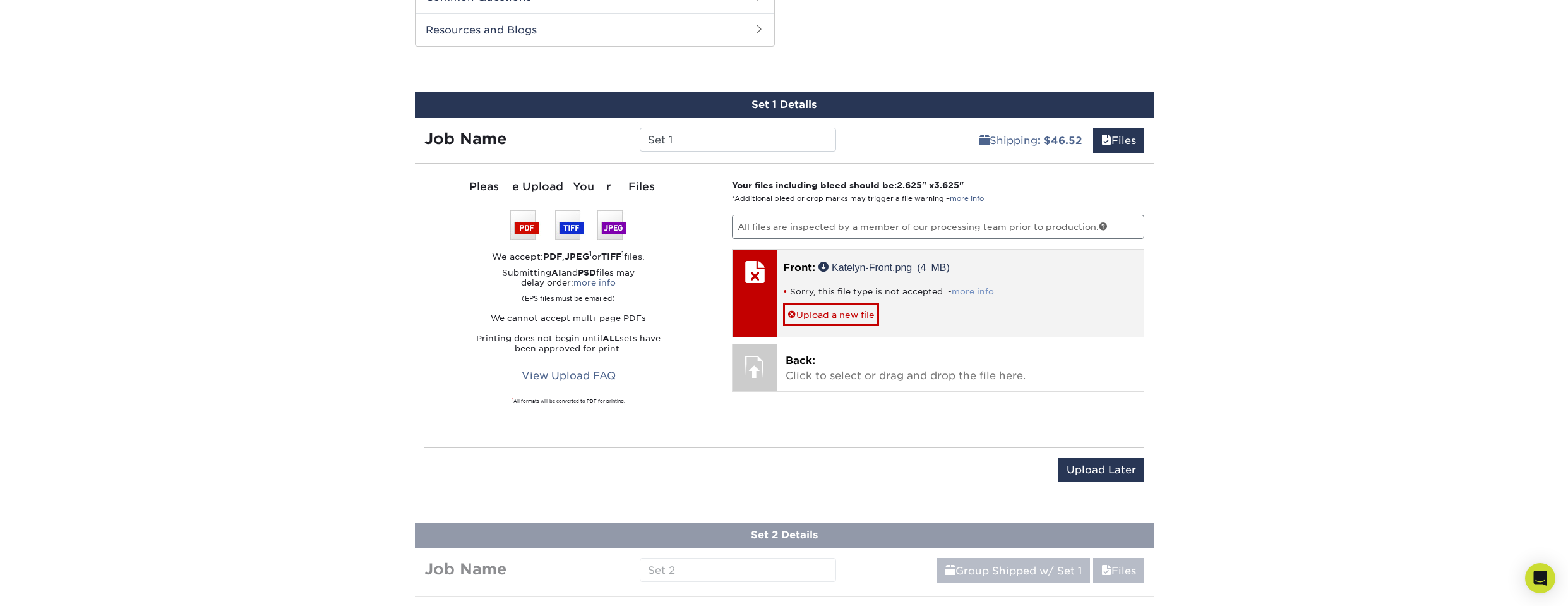
click at [983, 289] on link "more info" at bounding box center [973, 291] width 42 height 9
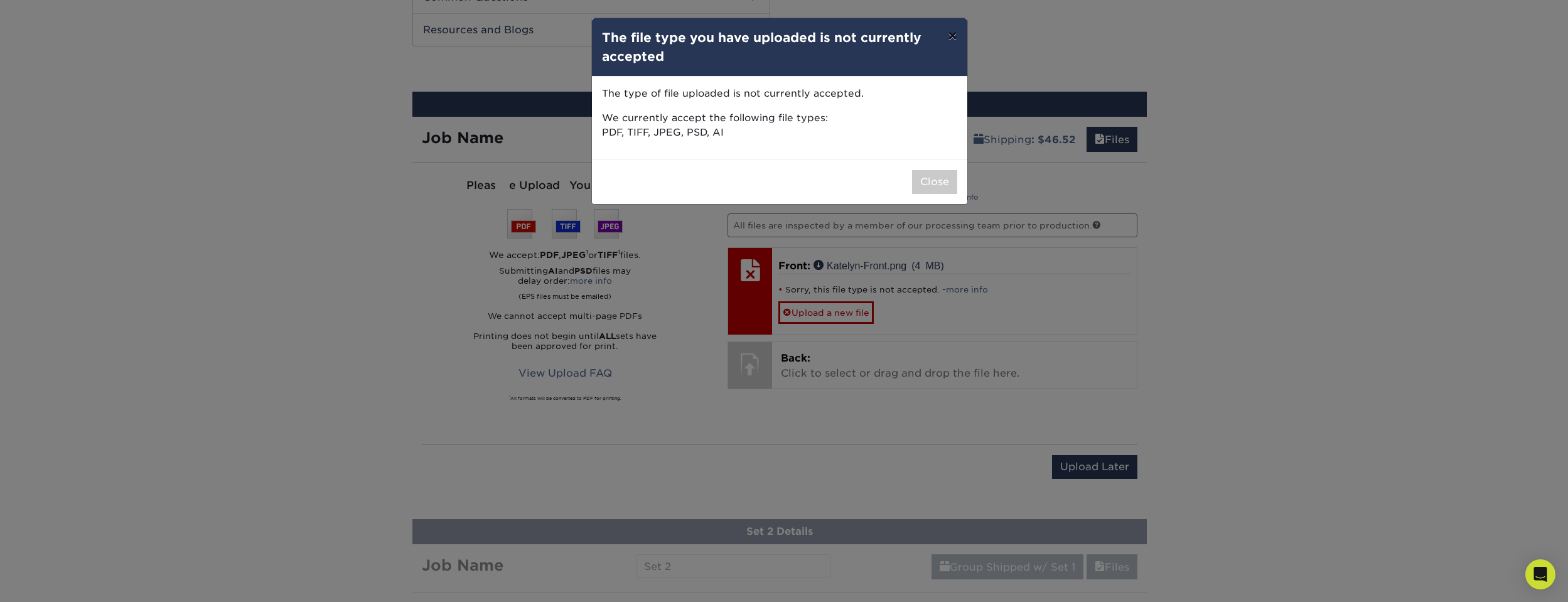
click at [951, 29] on button "×" at bounding box center [952, 36] width 29 height 35
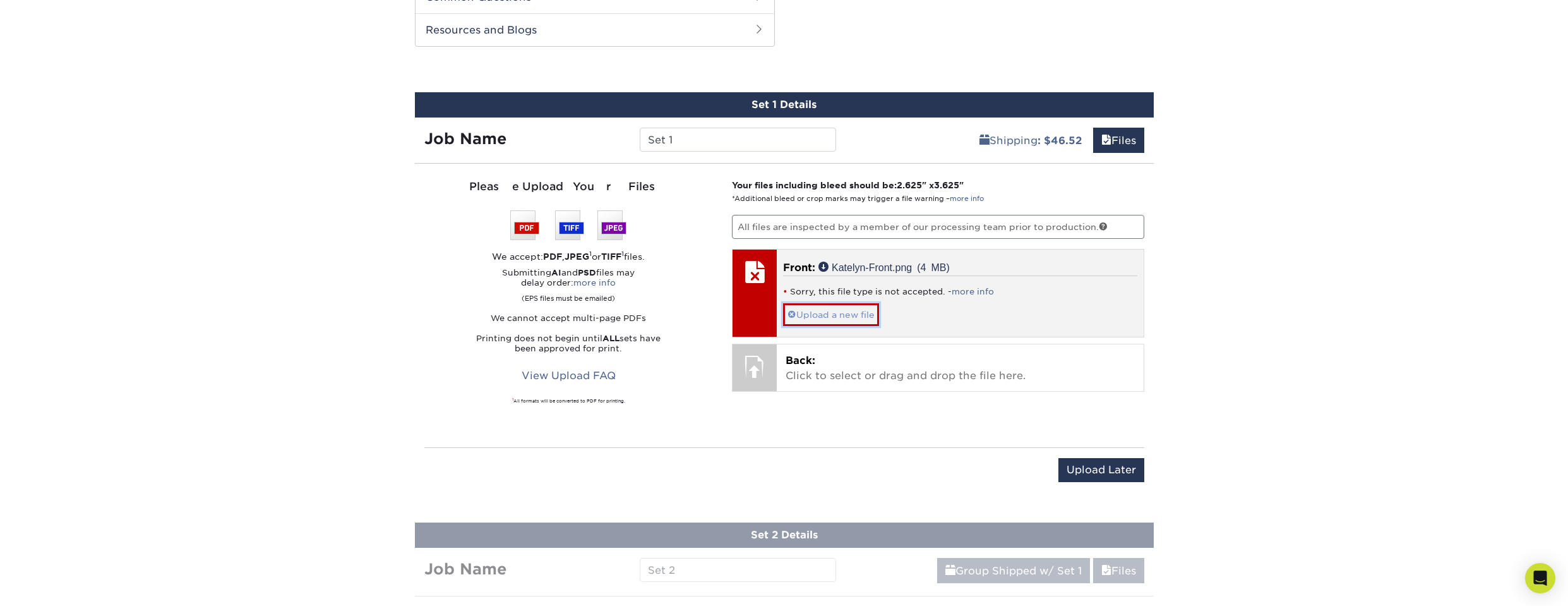
click at [794, 318] on span at bounding box center [791, 315] width 8 height 10
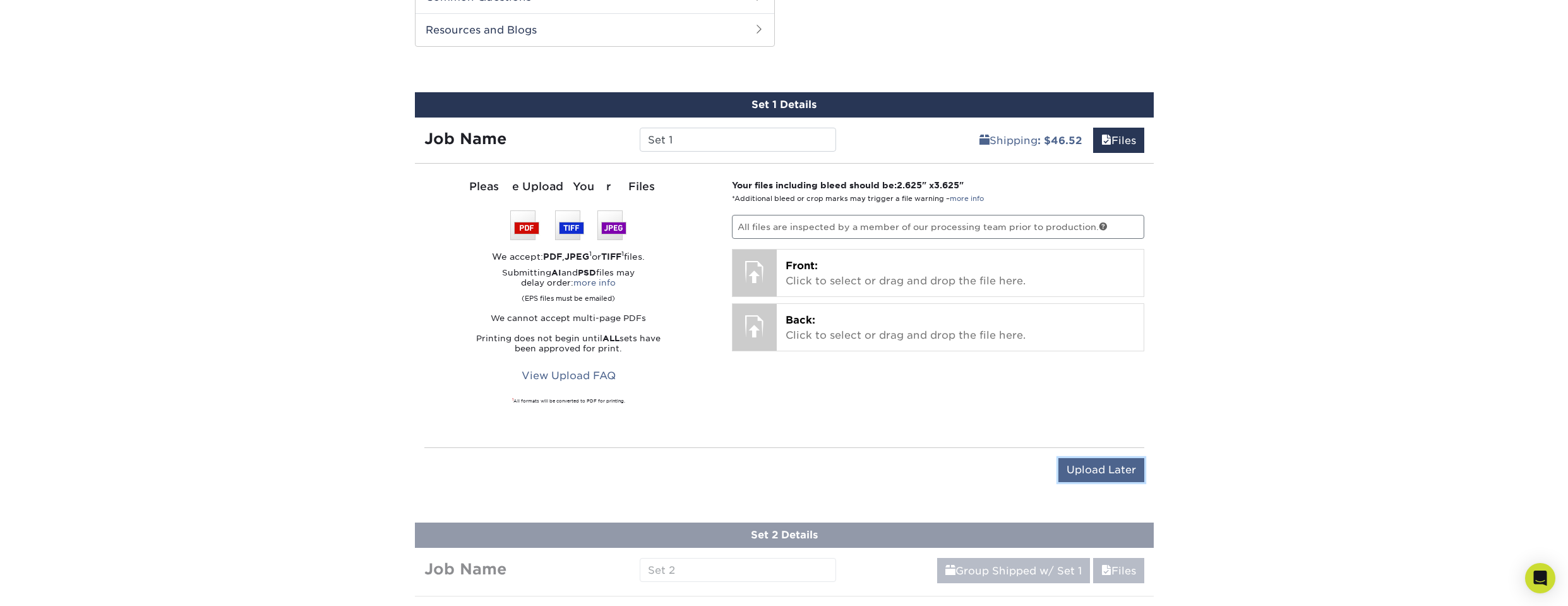
click at [1120, 472] on input "Upload Later" at bounding box center [1102, 470] width 86 height 24
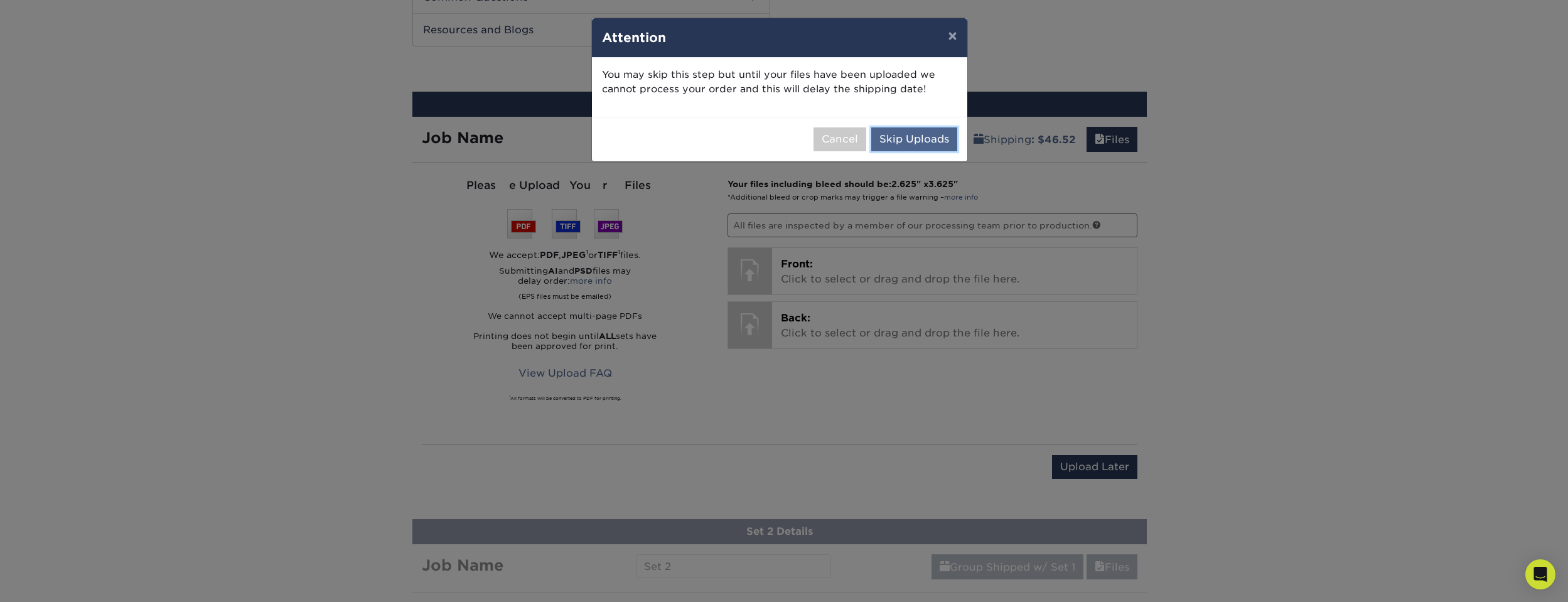
click at [905, 136] on button "Skip Uploads" at bounding box center [914, 139] width 86 height 23
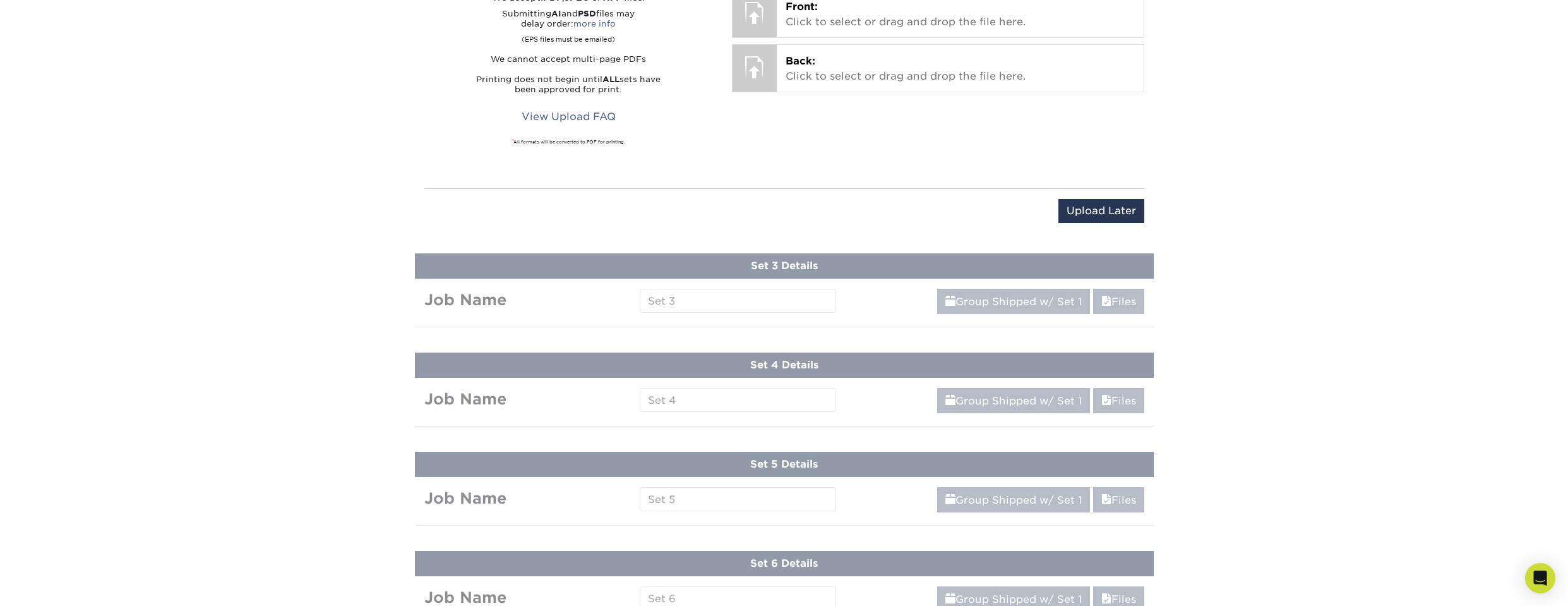
scroll to position [1024, 0]
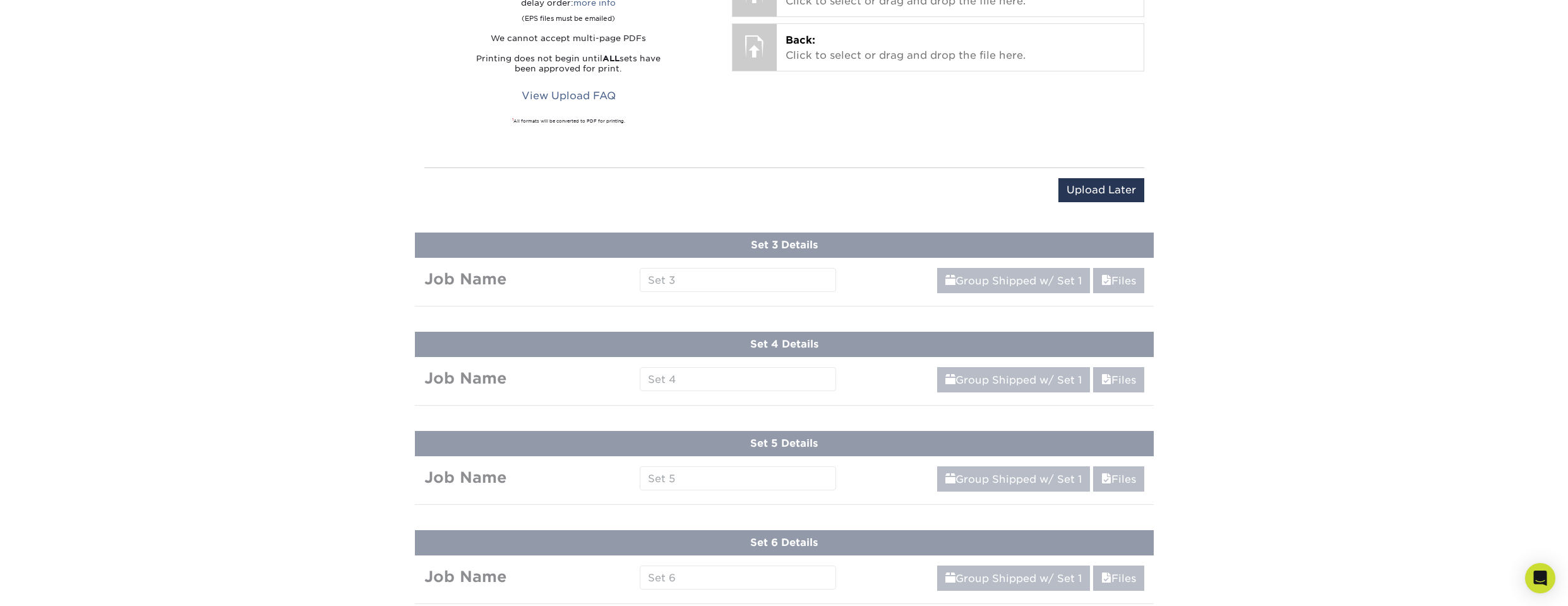
click at [1008, 285] on link "Group Shipped w/ Set 1" at bounding box center [1013, 280] width 153 height 25
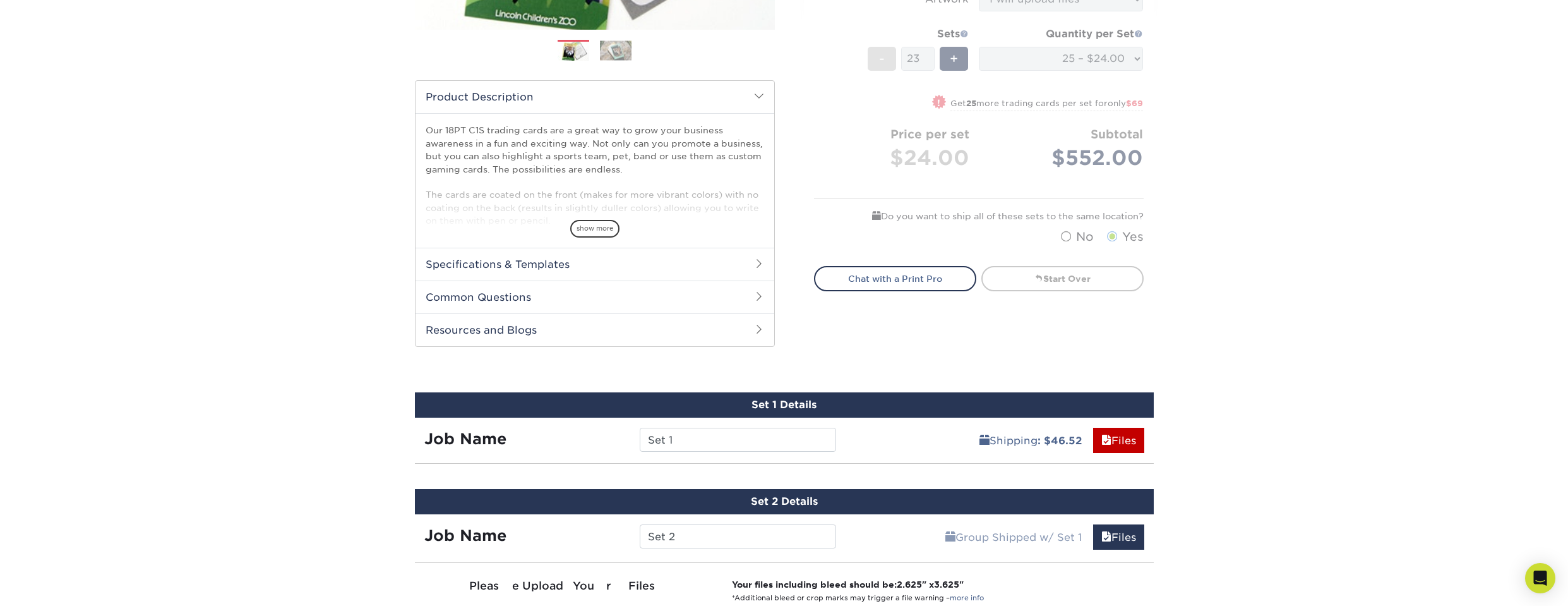
scroll to position [313, 0]
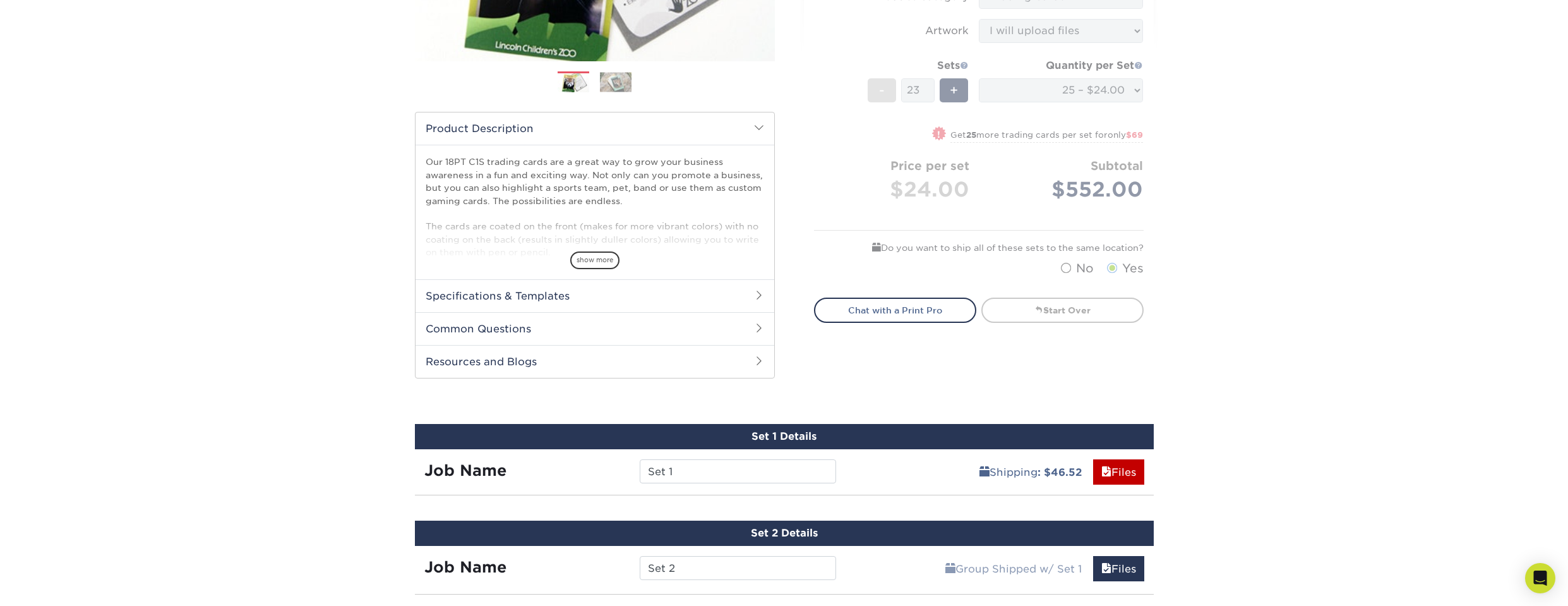
click at [594, 309] on h2 "Specifications & Templates" at bounding box center [595, 295] width 358 height 33
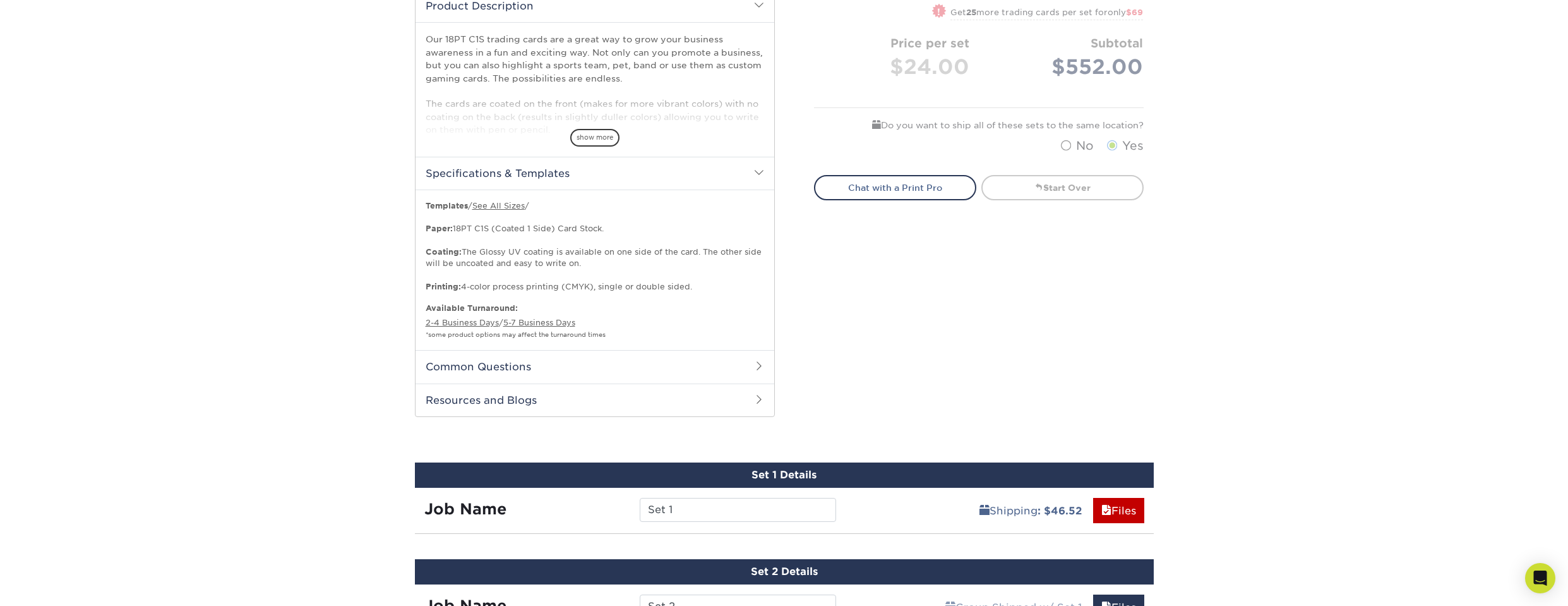
scroll to position [440, 0]
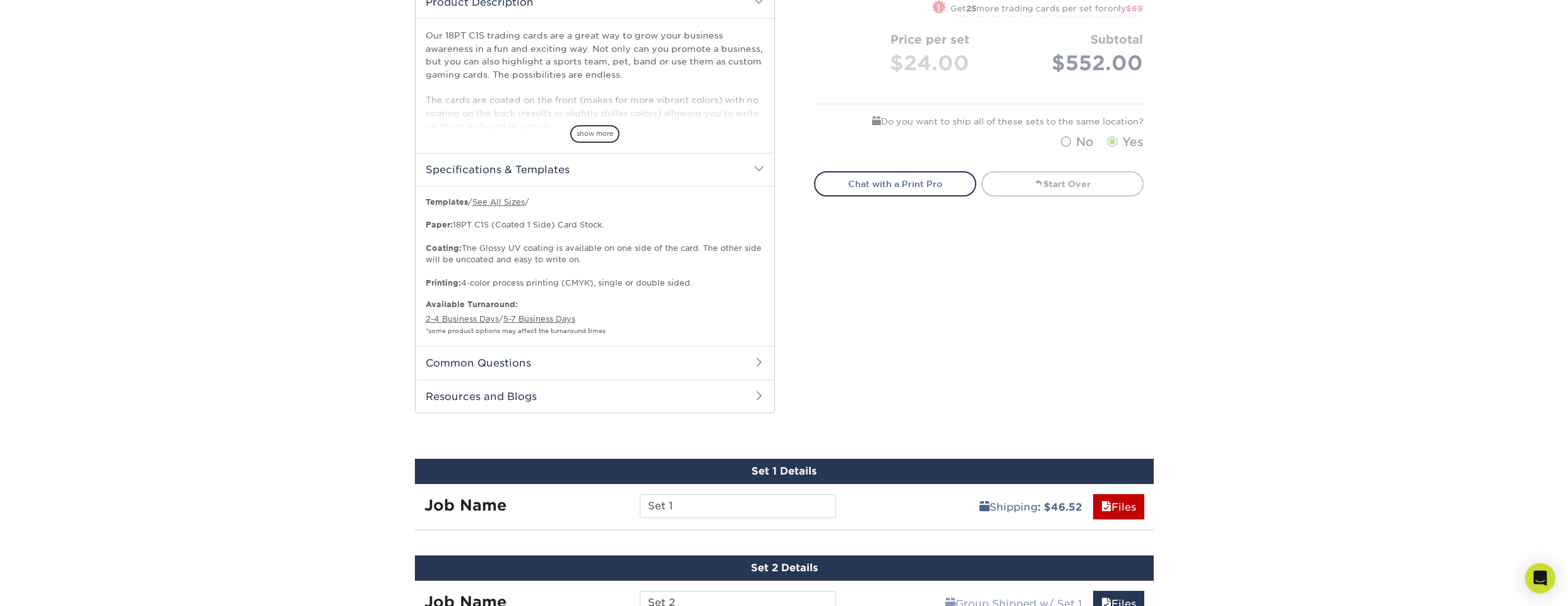
click at [462, 366] on h2 "Common Questions" at bounding box center [595, 362] width 358 height 33
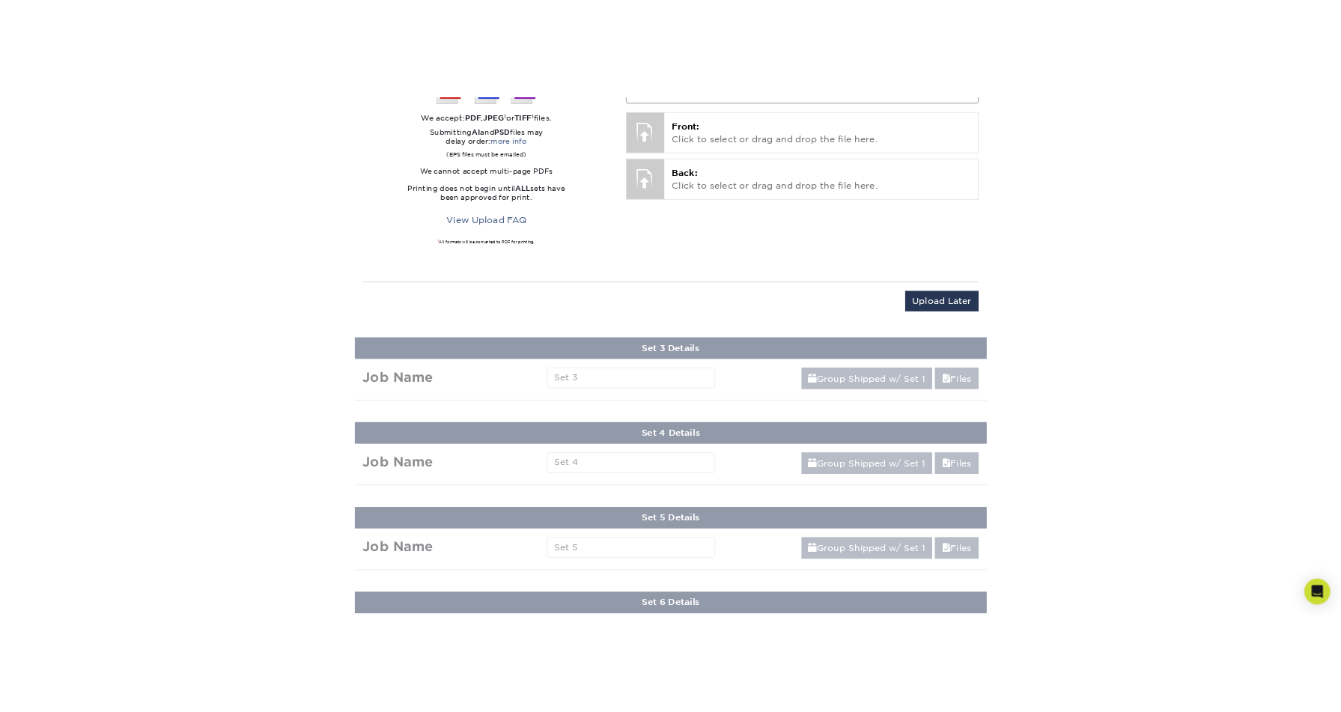
scroll to position [1722, 0]
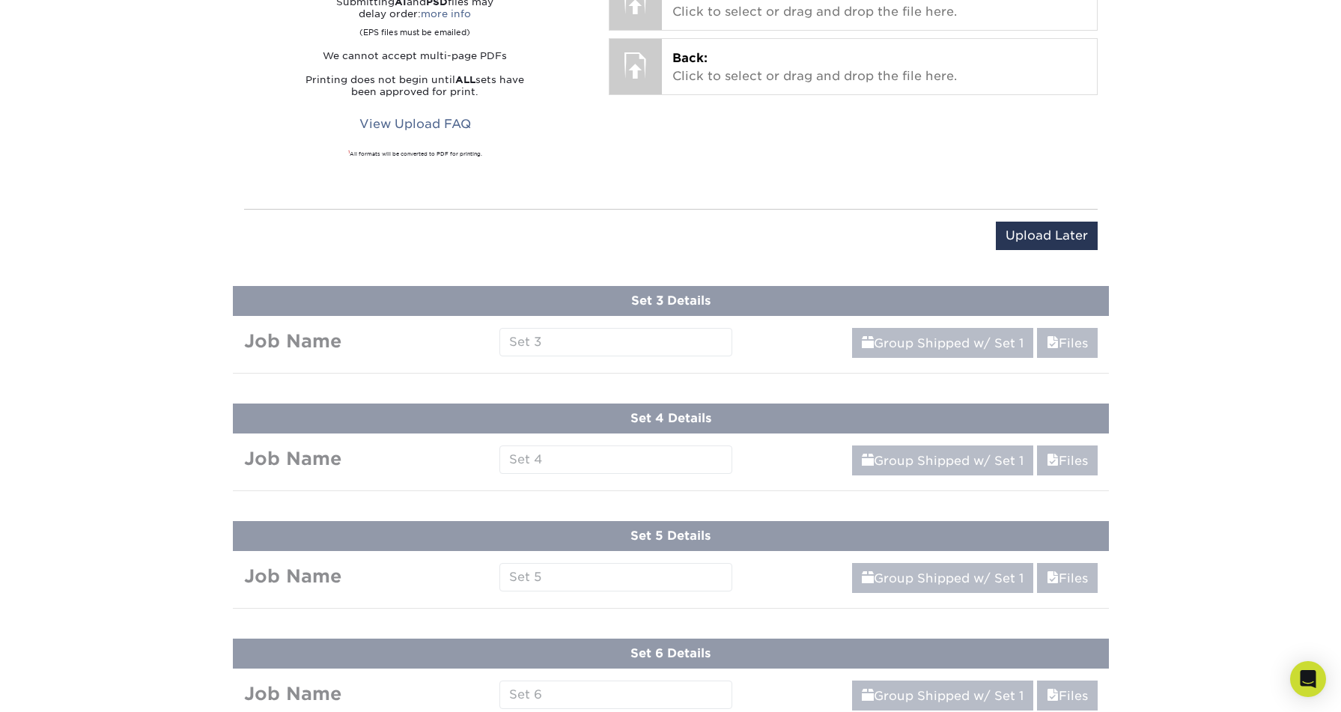
click at [650, 351] on div "Products Trading Cards 18PT C1S Trading Cards Previous Next show more" at bounding box center [670, 558] width 1341 height 4368
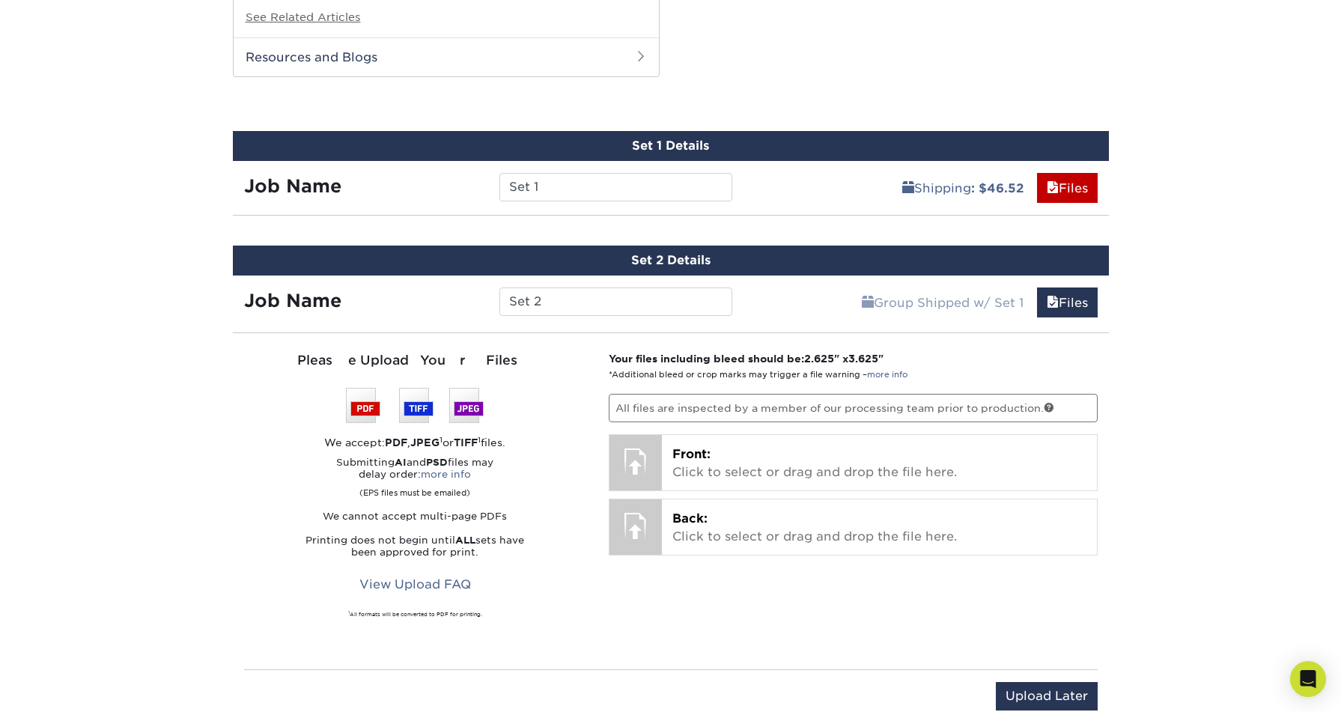
scroll to position [1198, 0]
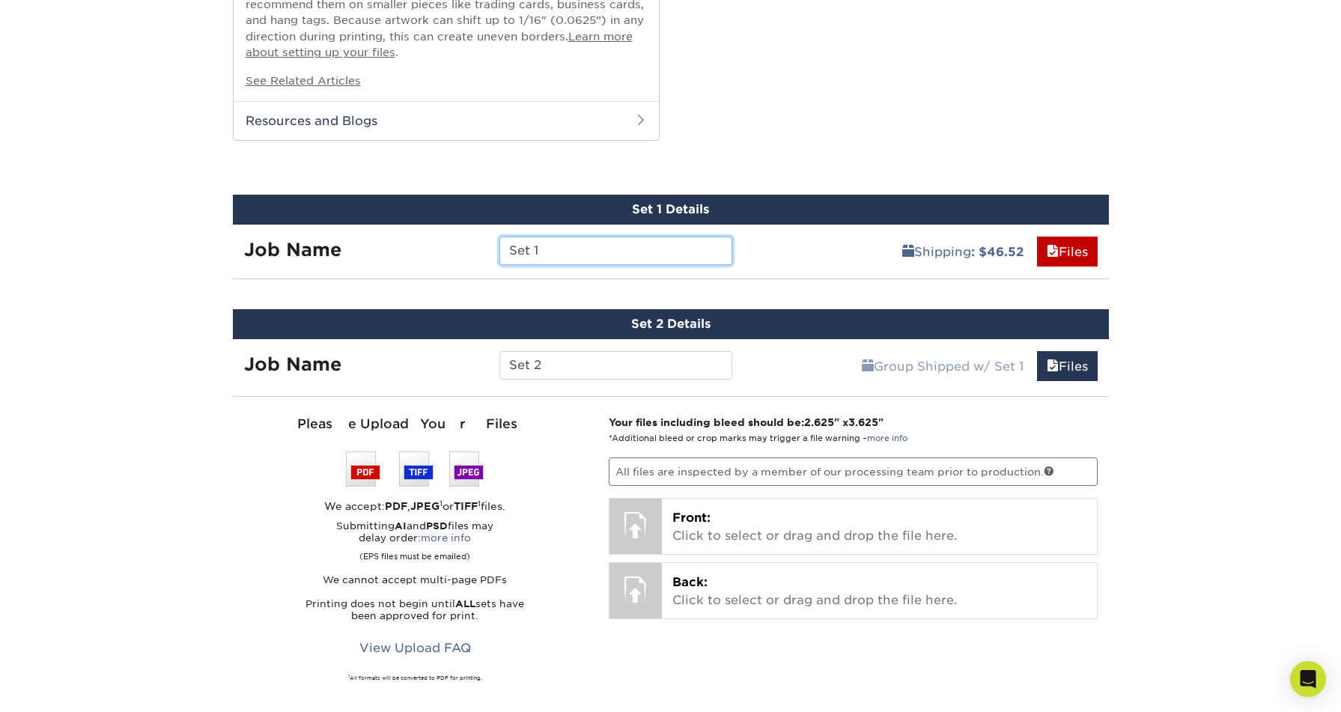
click at [563, 251] on input "Set 1" at bounding box center [615, 251] width 233 height 28
drag, startPoint x: 572, startPoint y: 250, endPoint x: 412, endPoint y: 245, distance: 159.5
click at [413, 245] on div "Job Name Set 1" at bounding box center [488, 251] width 511 height 28
click at [603, 247] on input "Set 1" at bounding box center [615, 251] width 233 height 28
drag, startPoint x: 588, startPoint y: 249, endPoint x: 396, endPoint y: 233, distance: 192.3
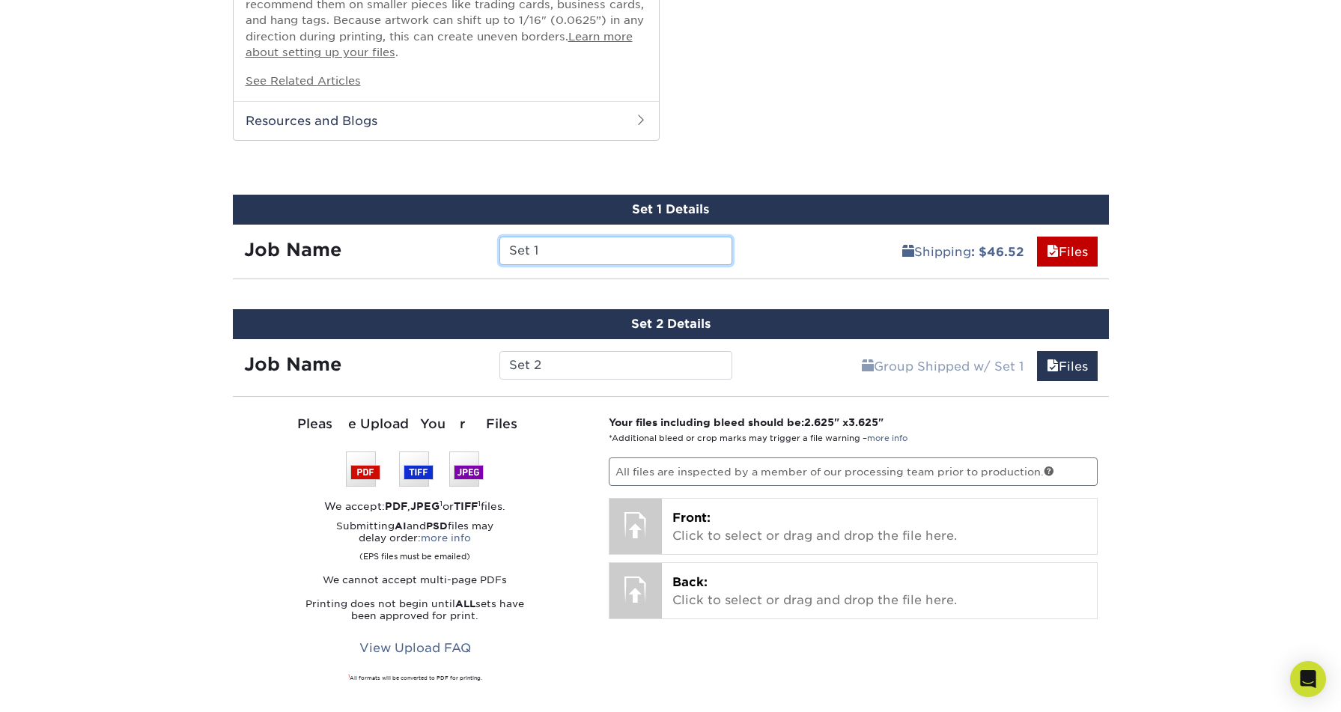
click at [396, 233] on div "Job Name Set 1" at bounding box center [488, 246] width 511 height 42
type input "KZ"
click at [1076, 251] on link "Files" at bounding box center [1067, 252] width 61 height 30
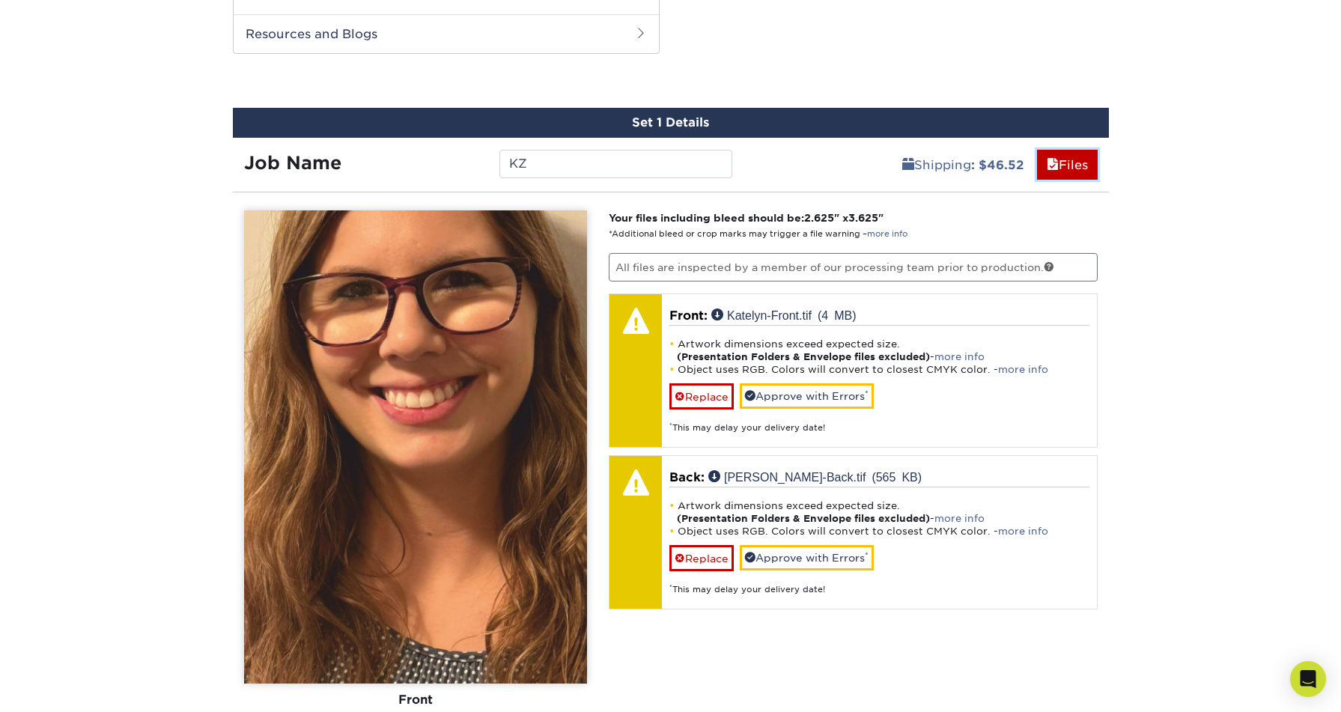
scroll to position [1347, 0]
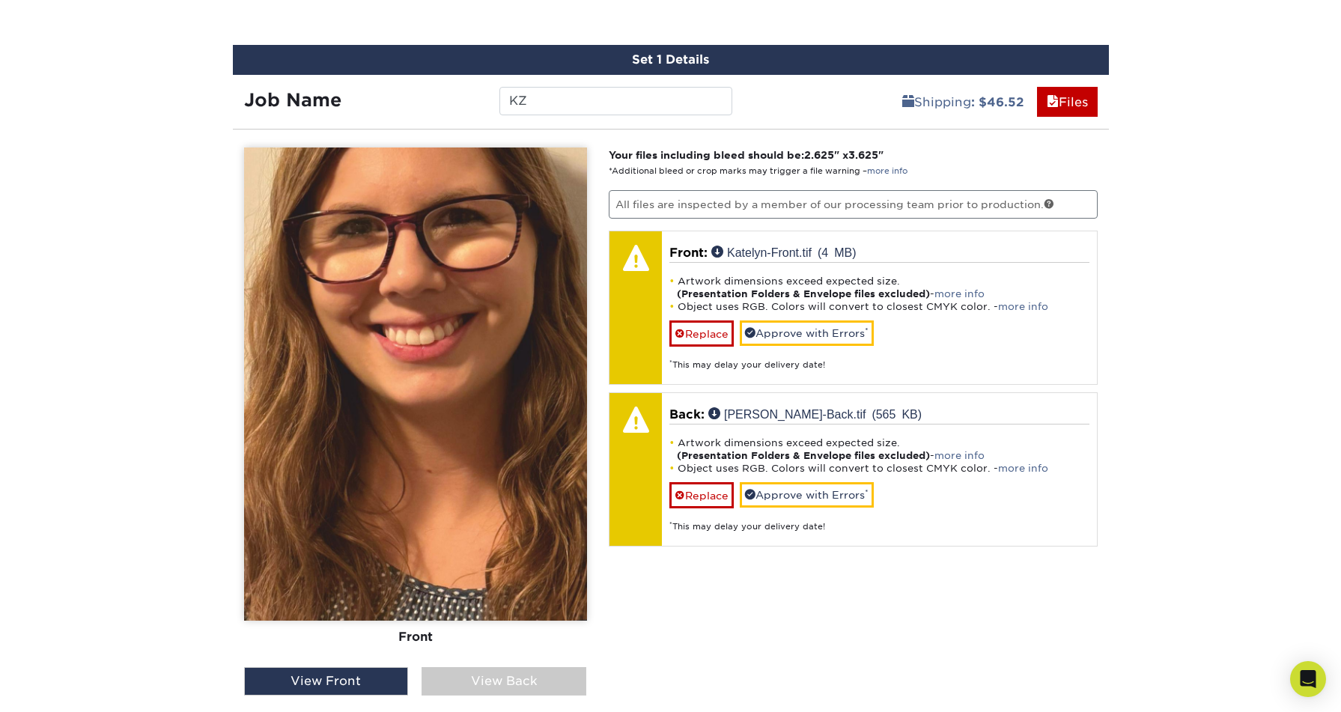
click at [343, 300] on img at bounding box center [415, 383] width 343 height 473
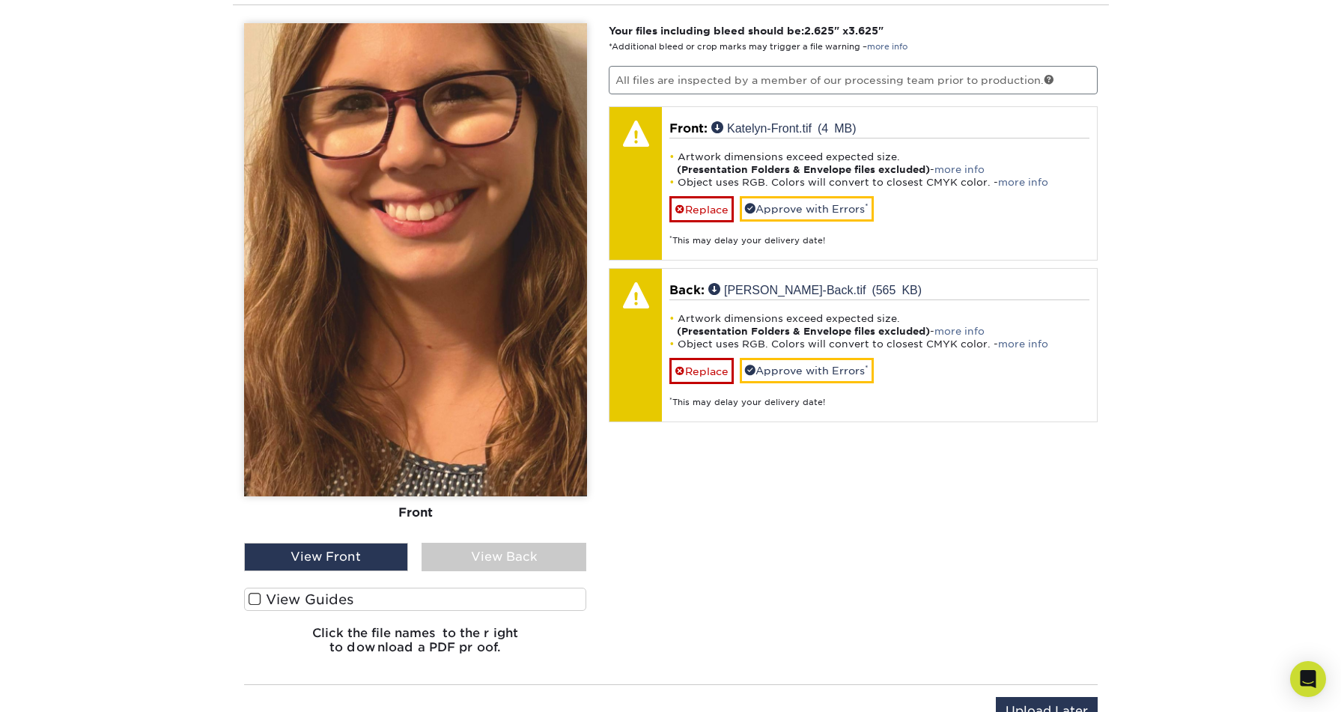
scroll to position [1422, 0]
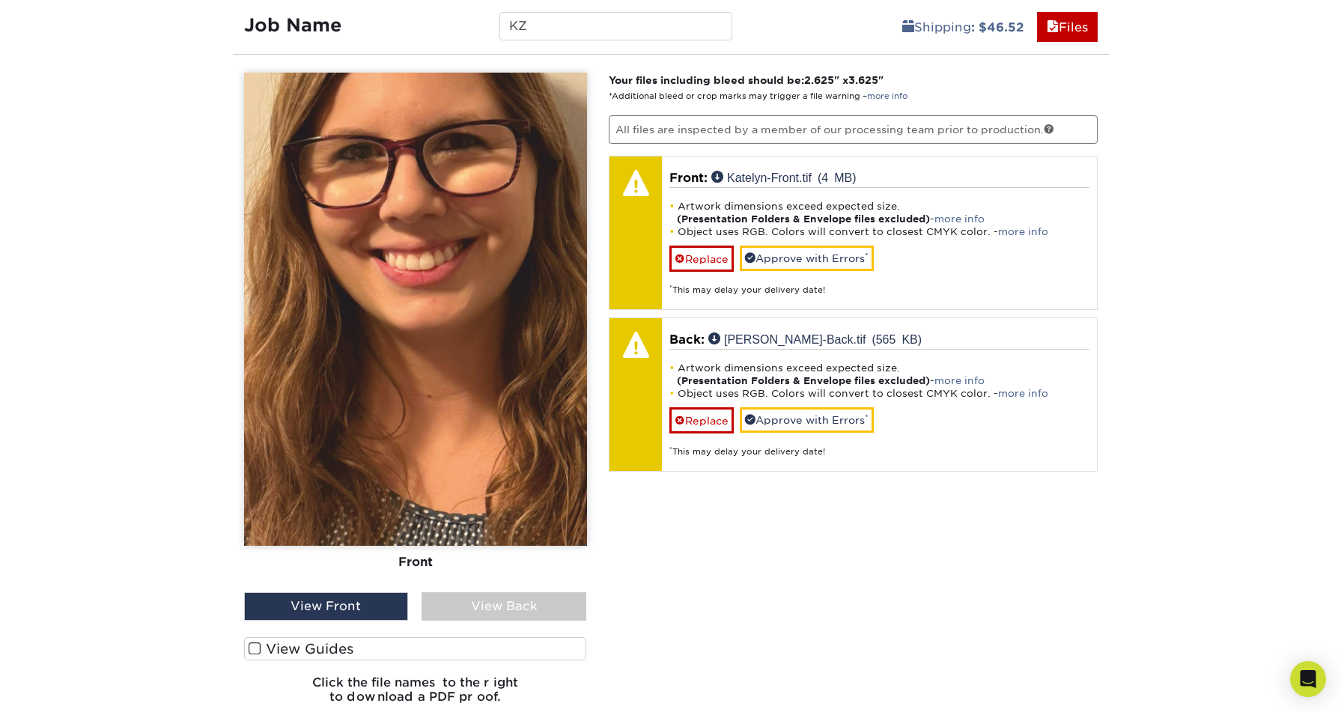
click at [765, 588] on div "Your files including bleed should be: 2.625 " x 3.625 " *Additional bleed or cr…" at bounding box center [852, 394] width 511 height 643
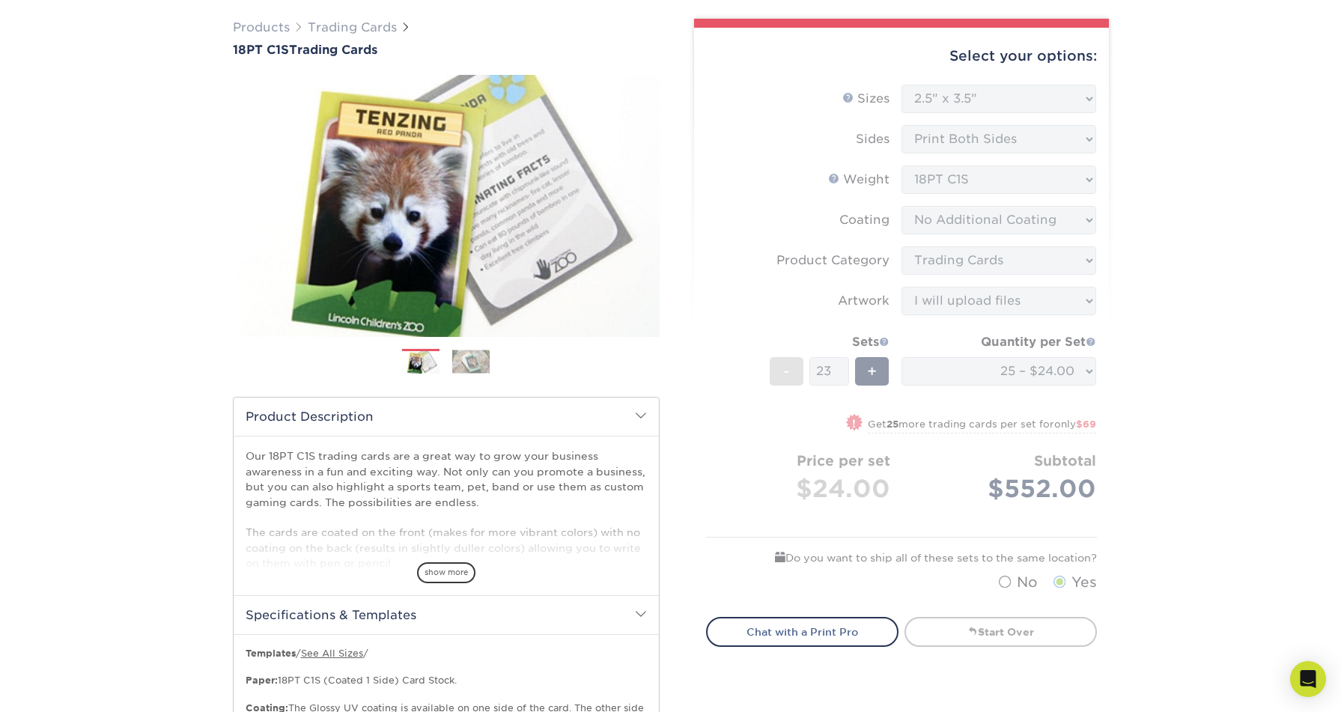
scroll to position [0, 0]
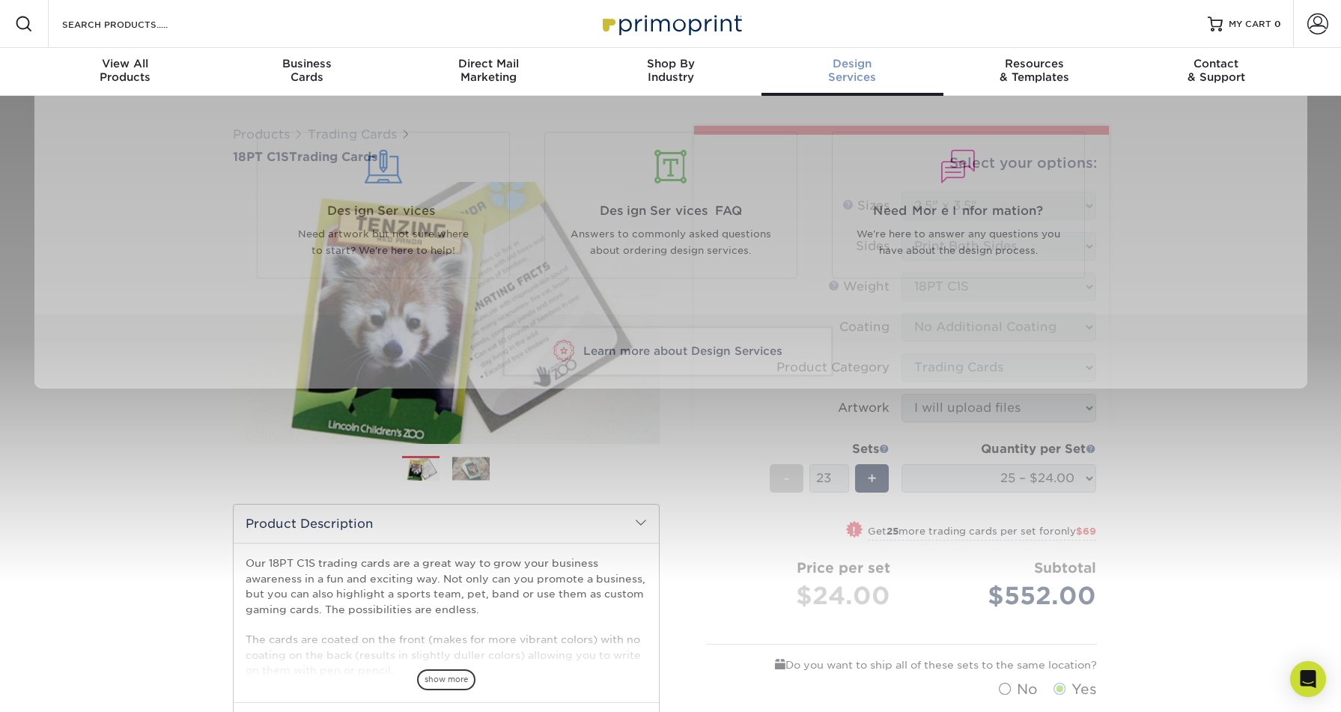
click at [854, 61] on span "Design" at bounding box center [852, 63] width 182 height 13
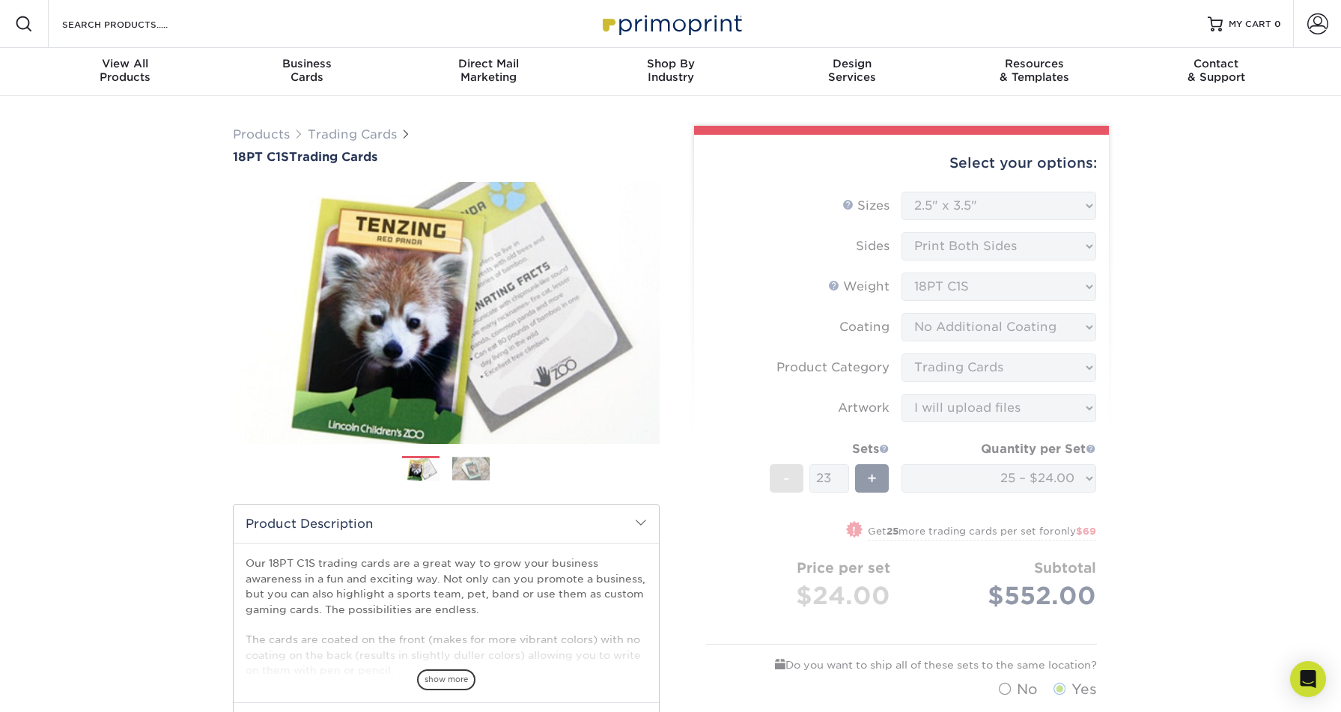
drag, startPoint x: 1208, startPoint y: 392, endPoint x: 1216, endPoint y: 379, distance: 15.4
